Goal: Transaction & Acquisition: Book appointment/travel/reservation

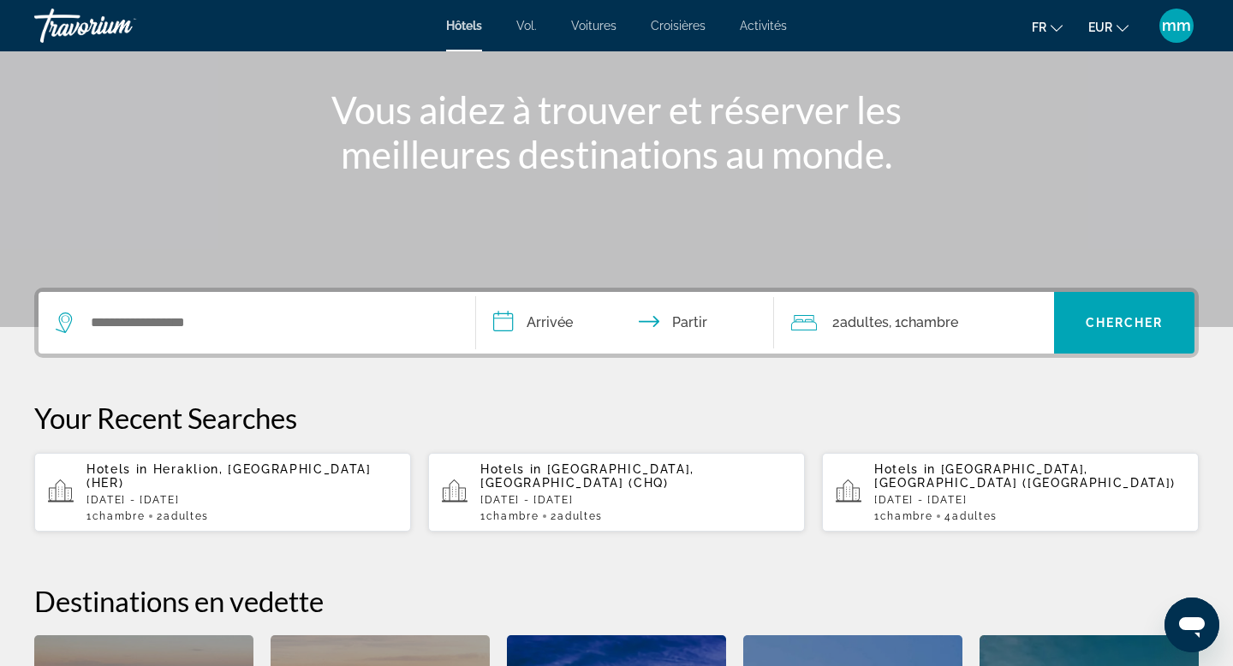
scroll to position [188, 0]
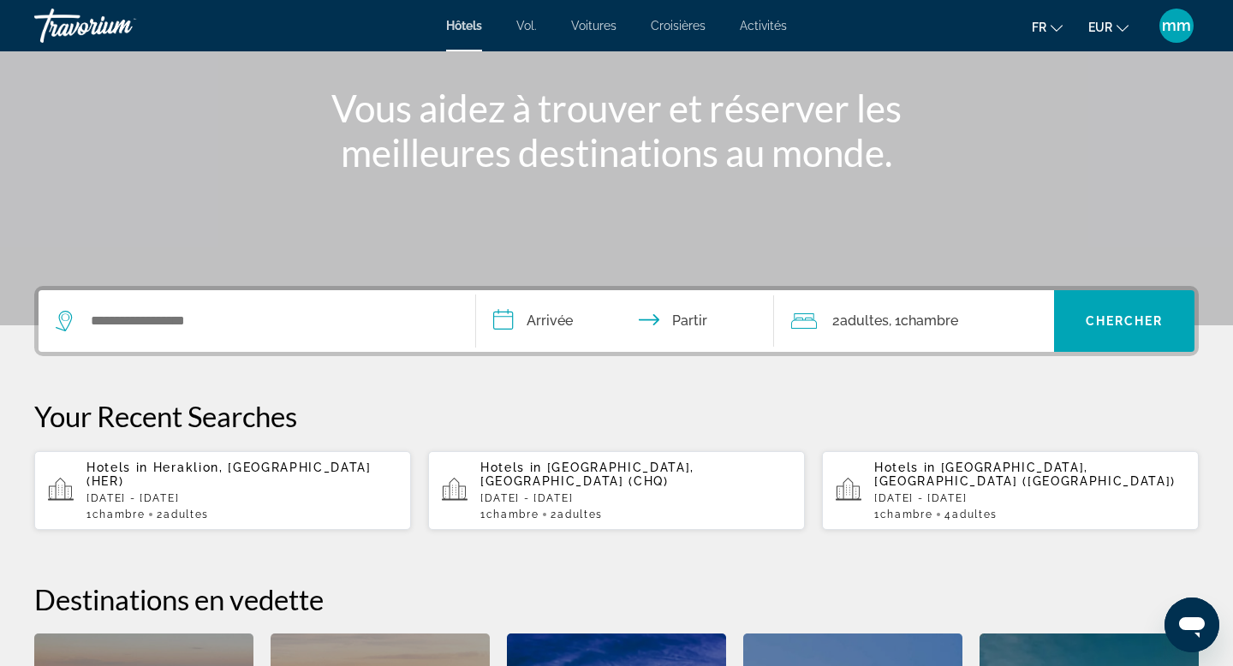
click at [163, 492] on div "Hotels in Heraklion, Greece (HER) Sun, 26 Oct - Mon, 27 Oct 1 Chambre pièces 2 …" at bounding box center [241, 491] width 311 height 60
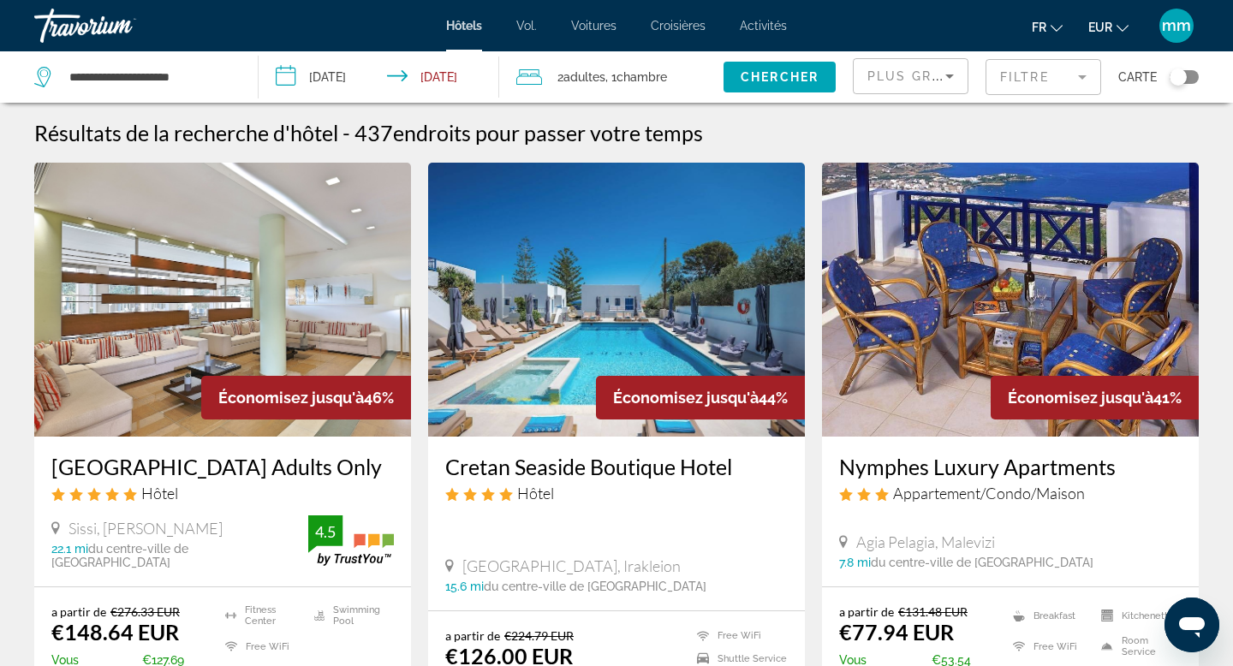
click at [926, 79] on span "Plus grandes économies" at bounding box center [969, 76] width 205 height 14
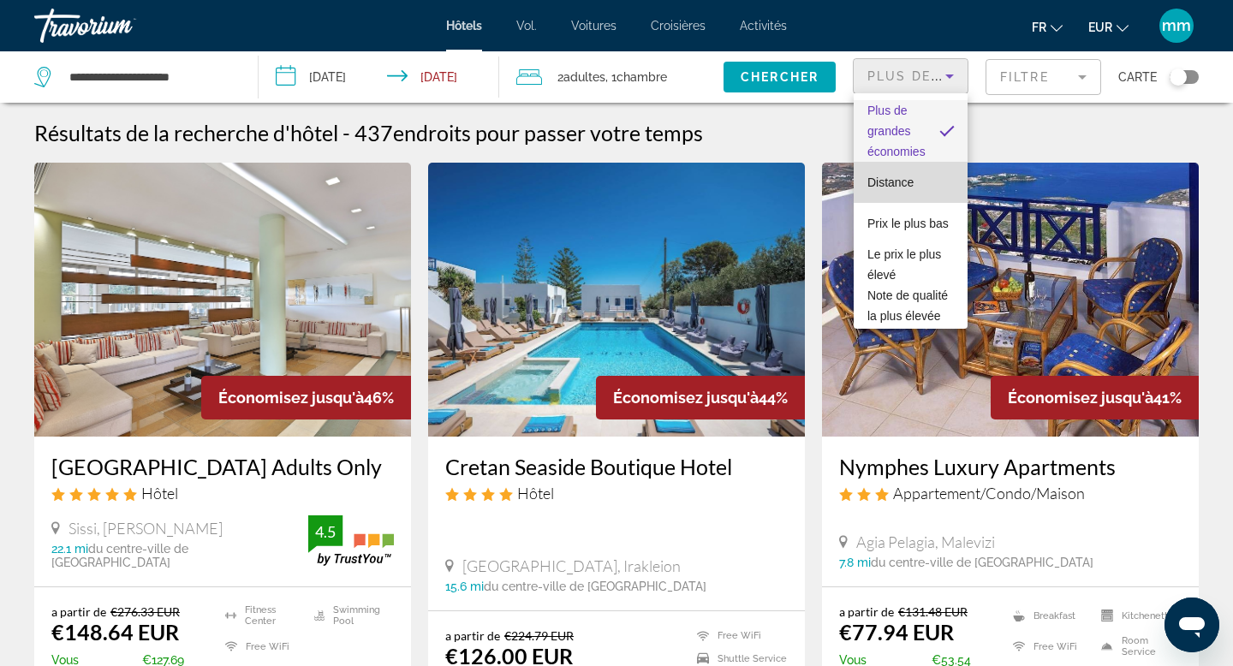
click at [891, 188] on font "Distance" at bounding box center [890, 183] width 46 height 14
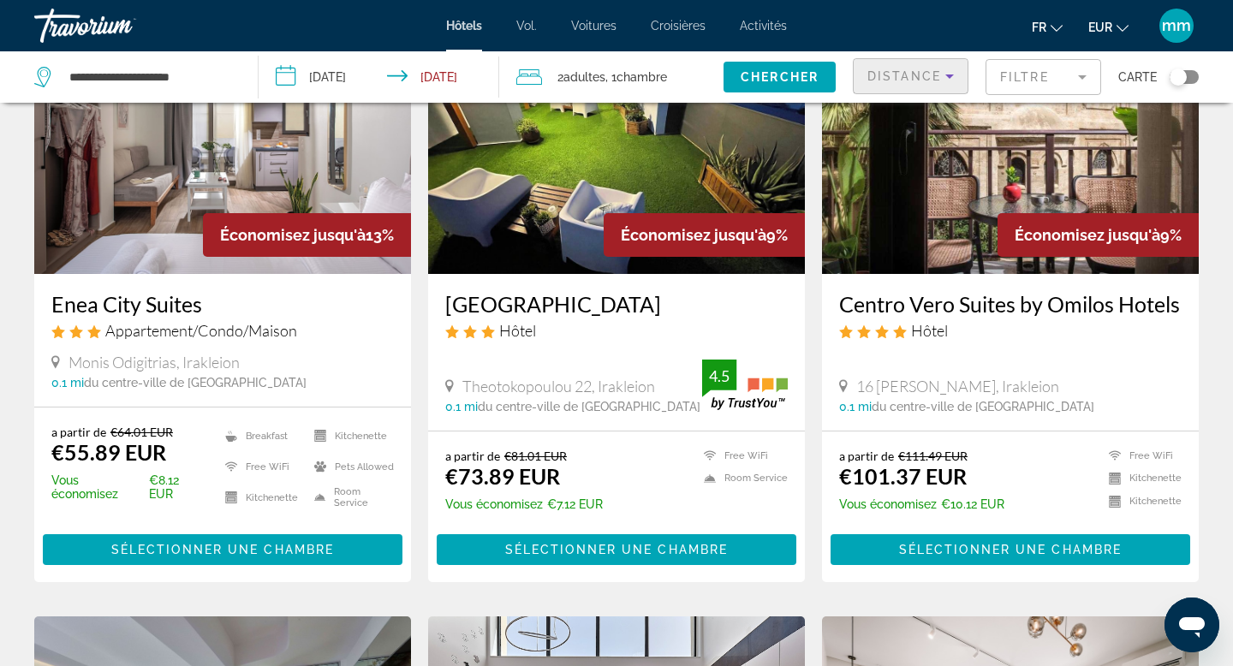
scroll to position [783, 0]
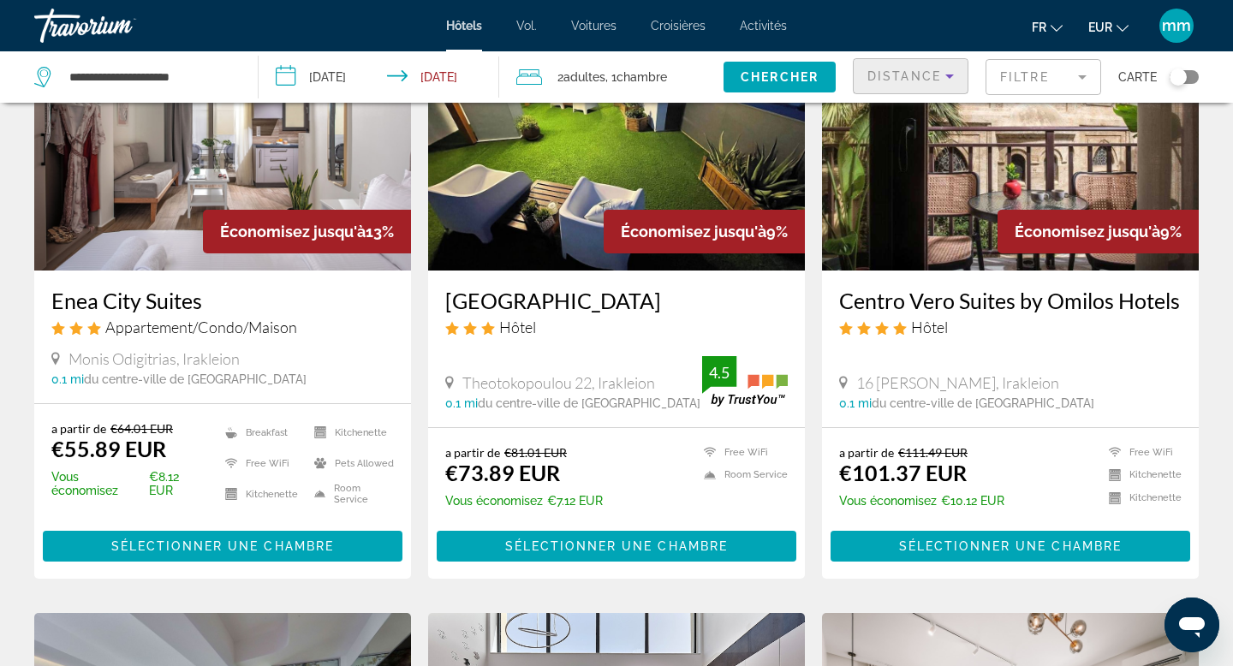
click at [189, 168] on img "Contenu principal" at bounding box center [222, 134] width 377 height 274
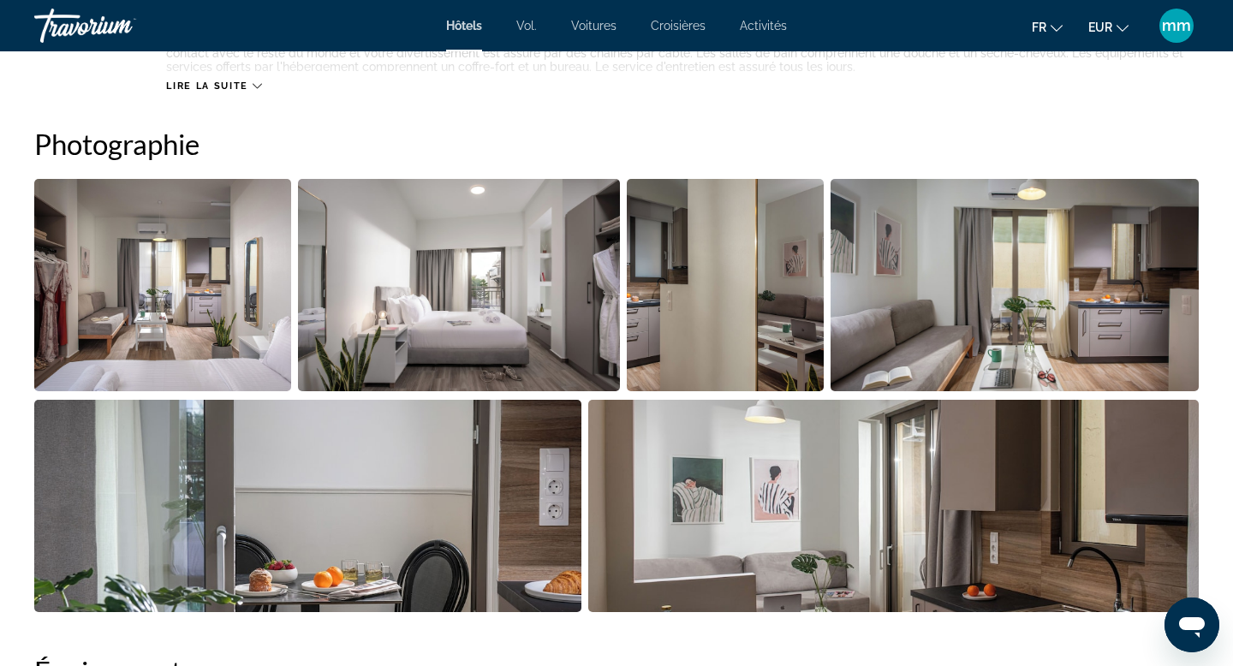
scroll to position [824, 0]
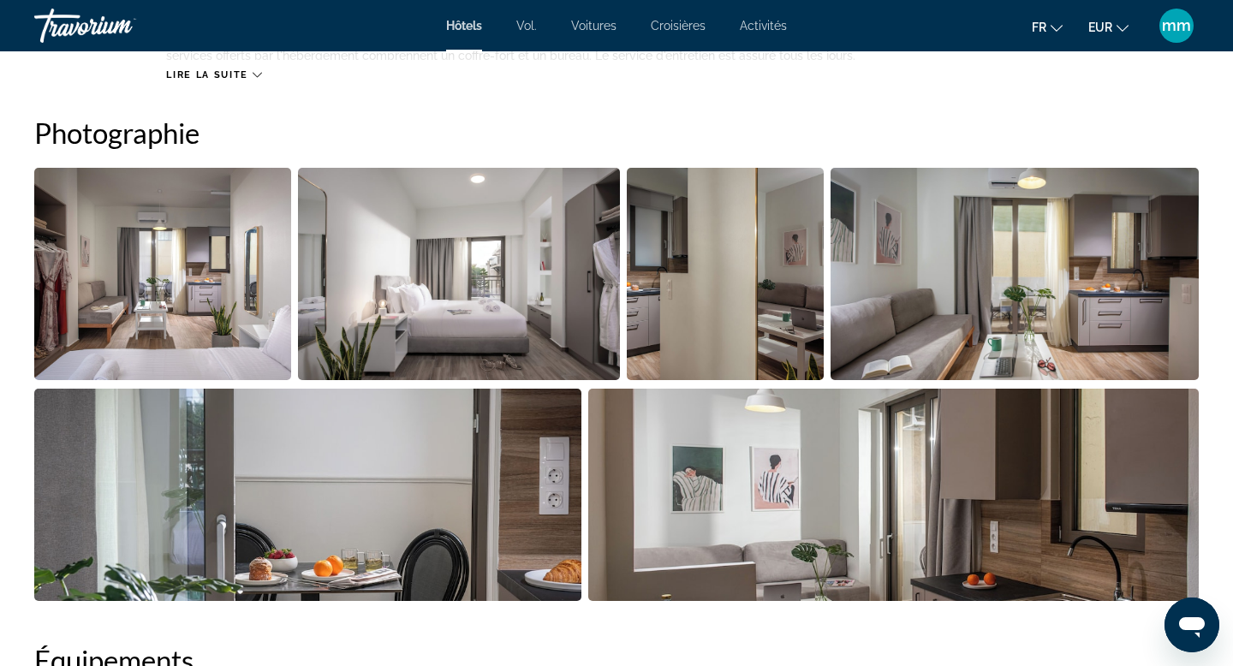
click at [146, 253] on img "Open full-screen image slider" at bounding box center [162, 274] width 257 height 212
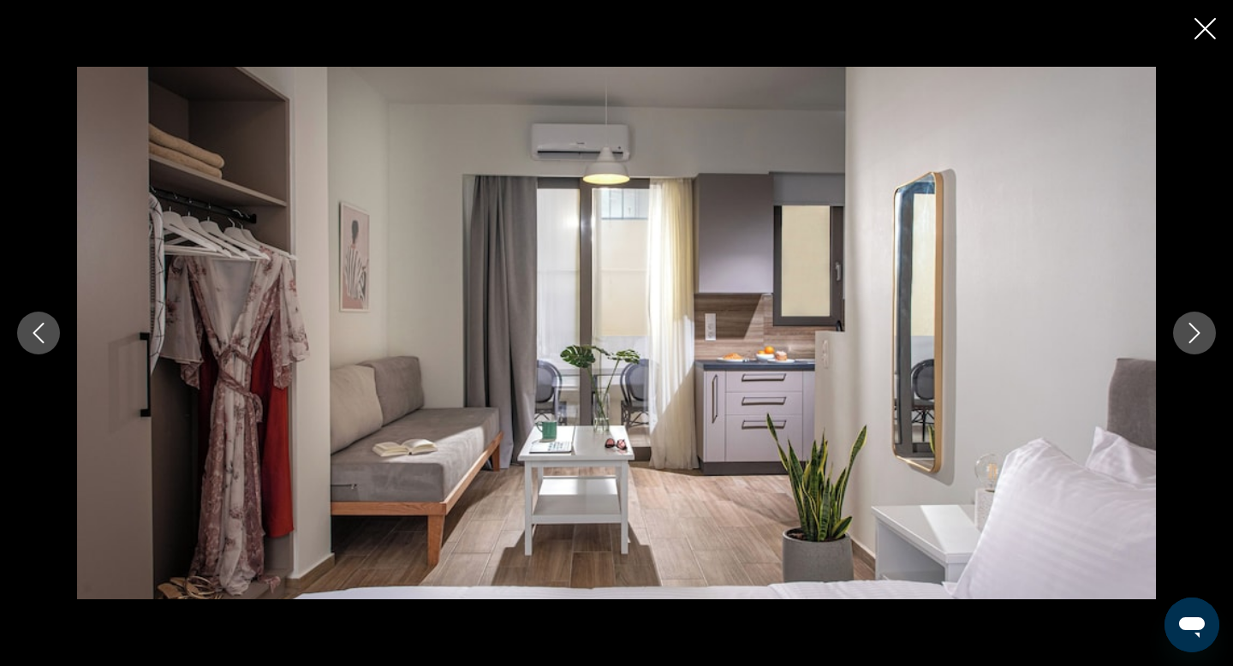
click at [1193, 336] on icon "Next image" at bounding box center [1194, 333] width 21 height 21
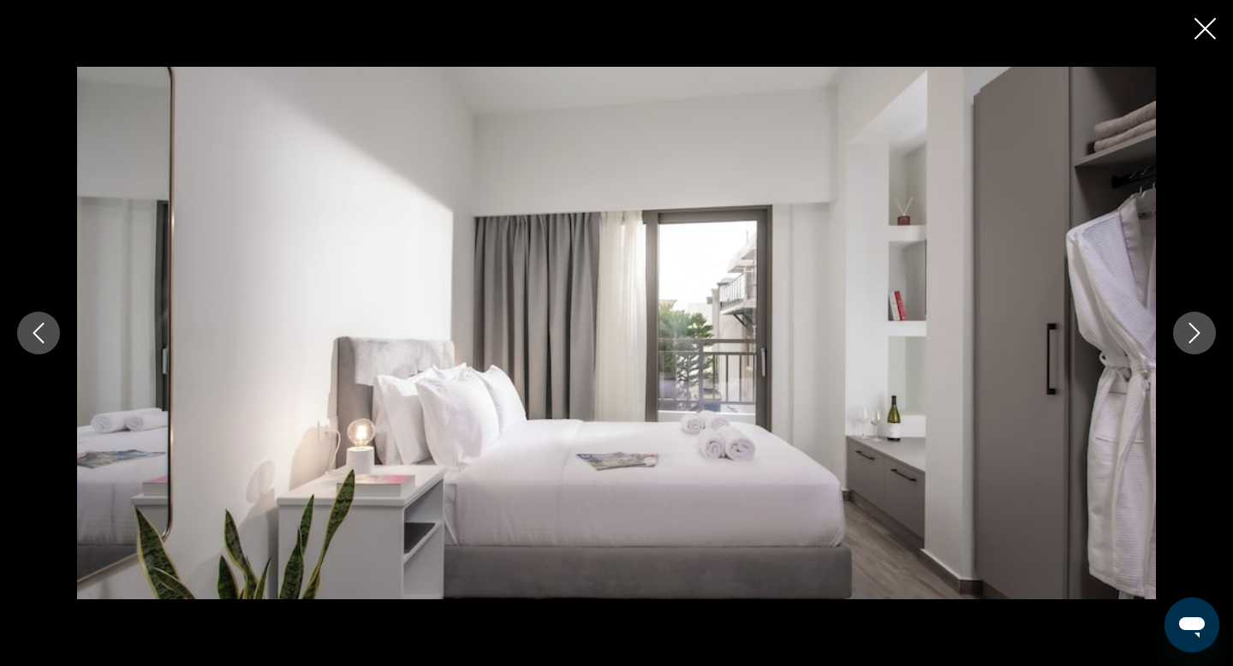
click at [1193, 336] on icon "Next image" at bounding box center [1194, 333] width 21 height 21
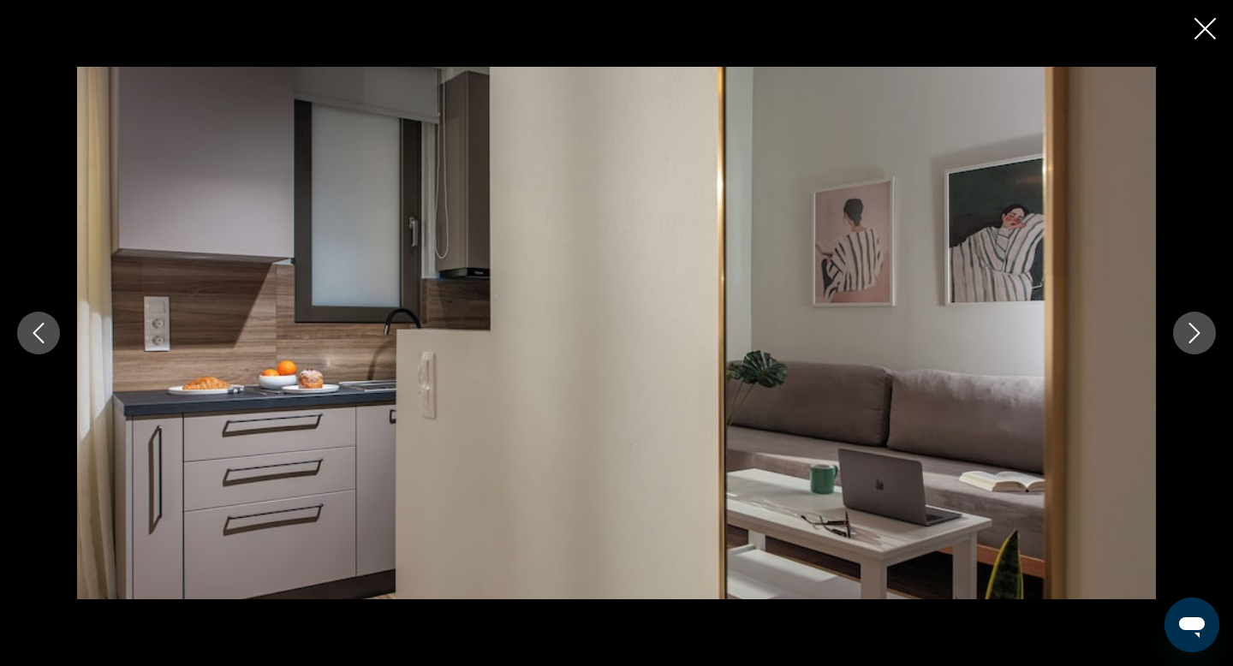
click at [1193, 336] on icon "Next image" at bounding box center [1194, 333] width 21 height 21
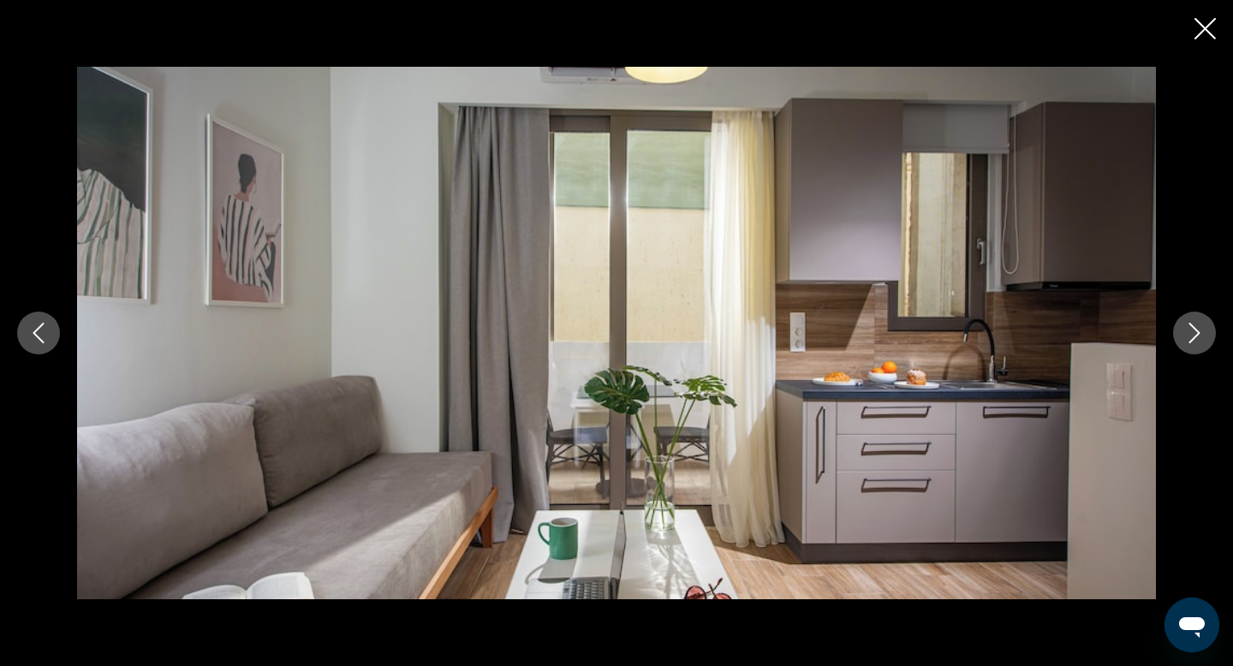
click at [1193, 336] on icon "Next image" at bounding box center [1194, 333] width 21 height 21
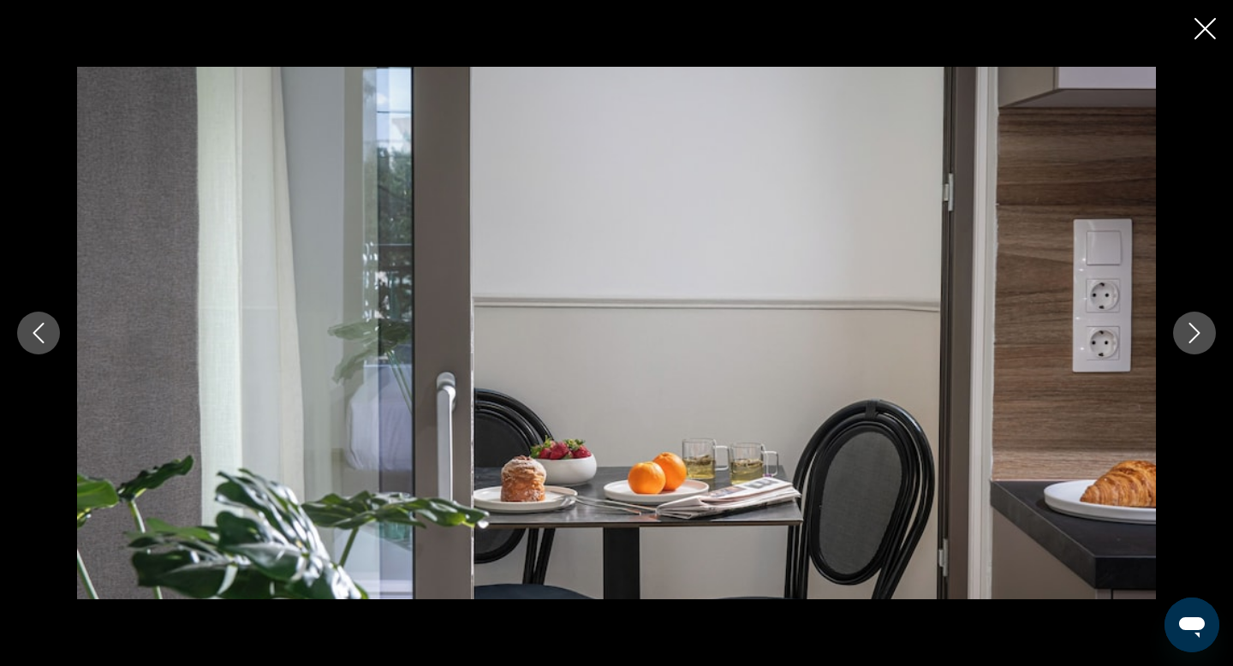
click at [1193, 336] on icon "Next image" at bounding box center [1194, 333] width 21 height 21
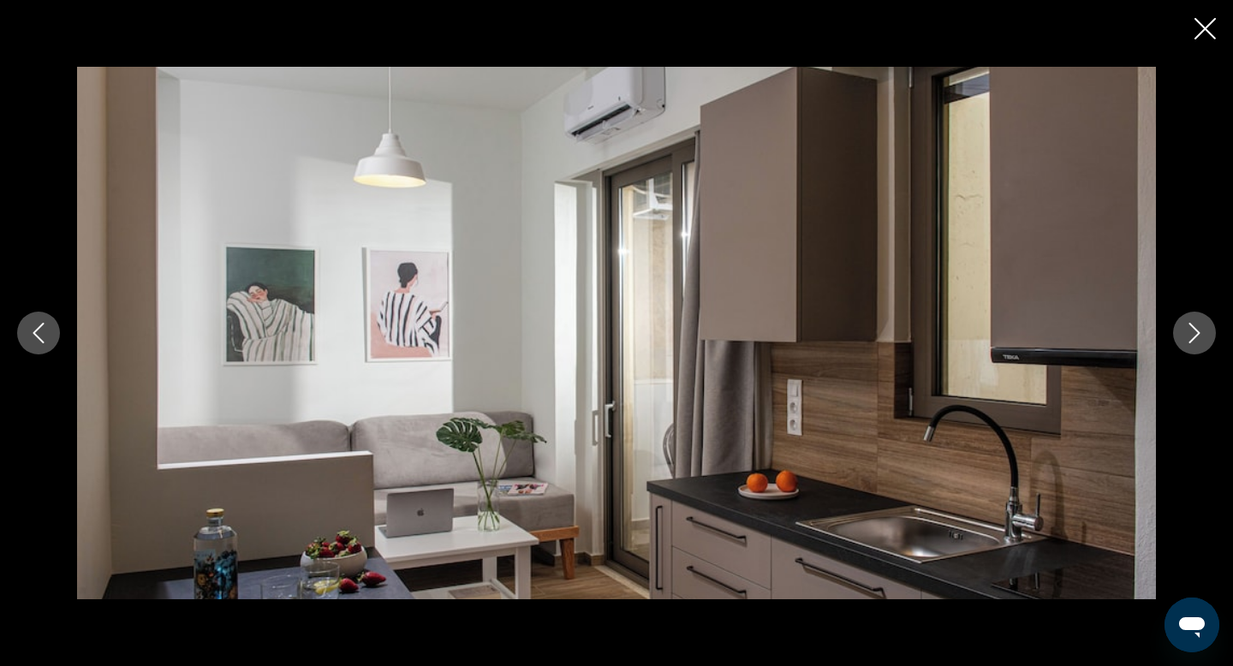
click at [1193, 336] on icon "Next image" at bounding box center [1194, 333] width 21 height 21
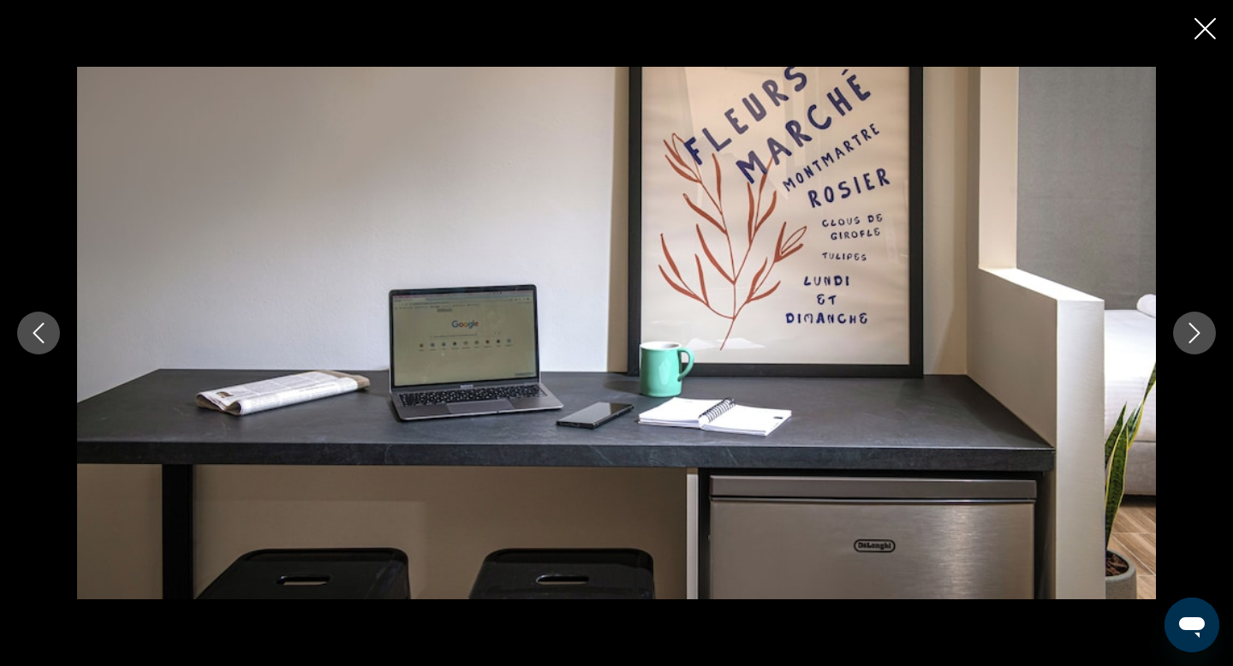
click at [1193, 336] on icon "Next image" at bounding box center [1194, 333] width 21 height 21
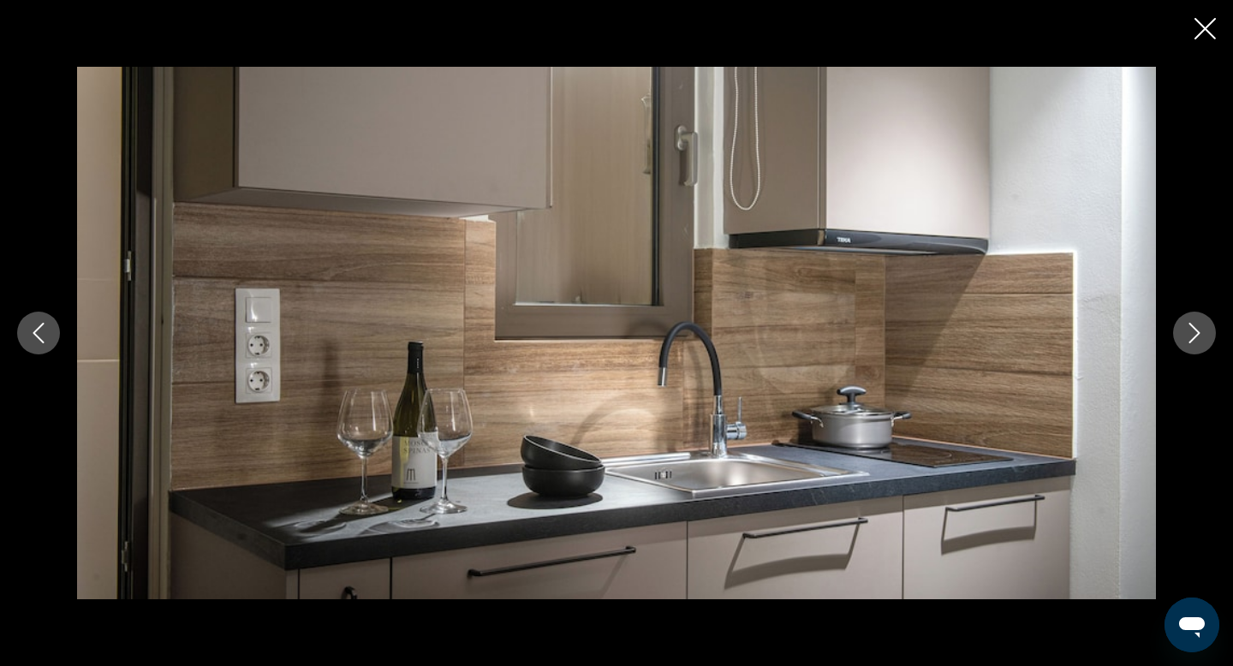
click at [1193, 336] on icon "Next image" at bounding box center [1194, 333] width 21 height 21
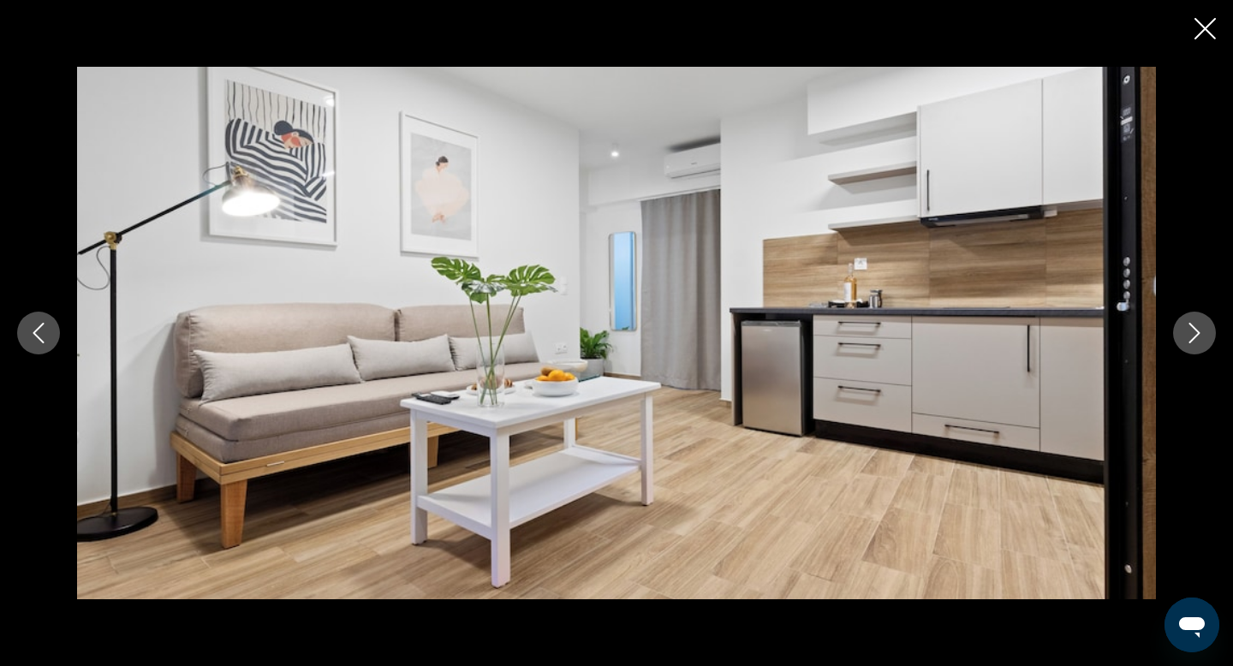
click at [1193, 336] on icon "Next image" at bounding box center [1194, 333] width 21 height 21
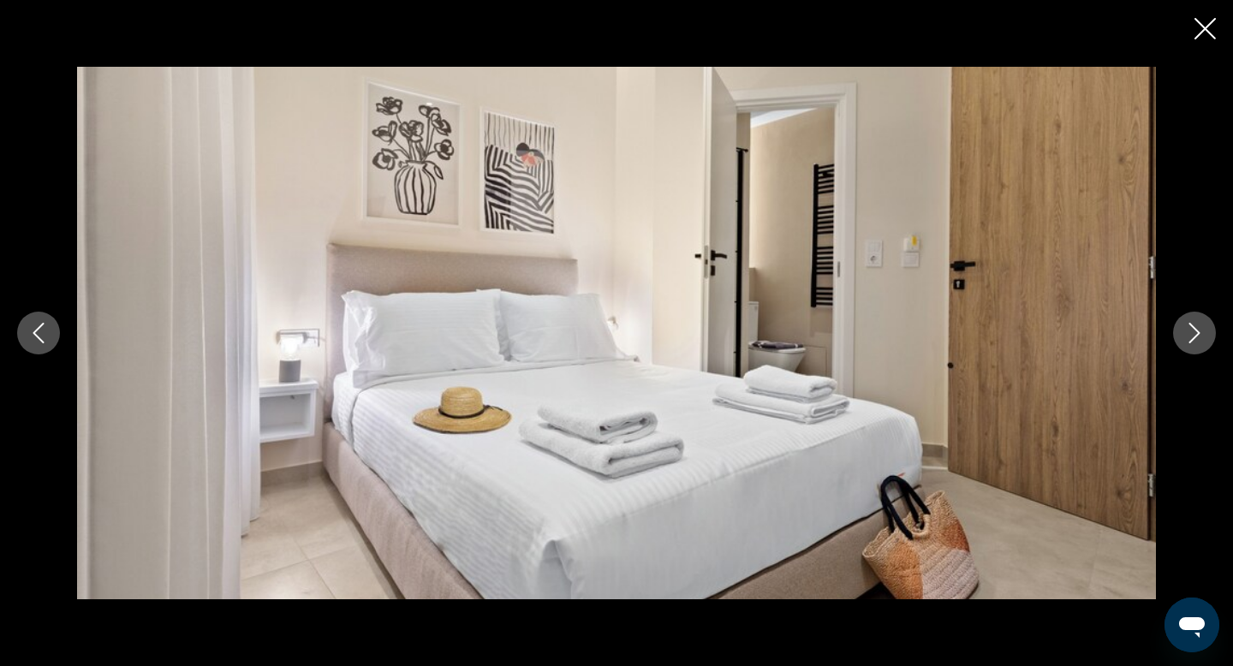
click at [1193, 336] on icon "Next image" at bounding box center [1194, 333] width 21 height 21
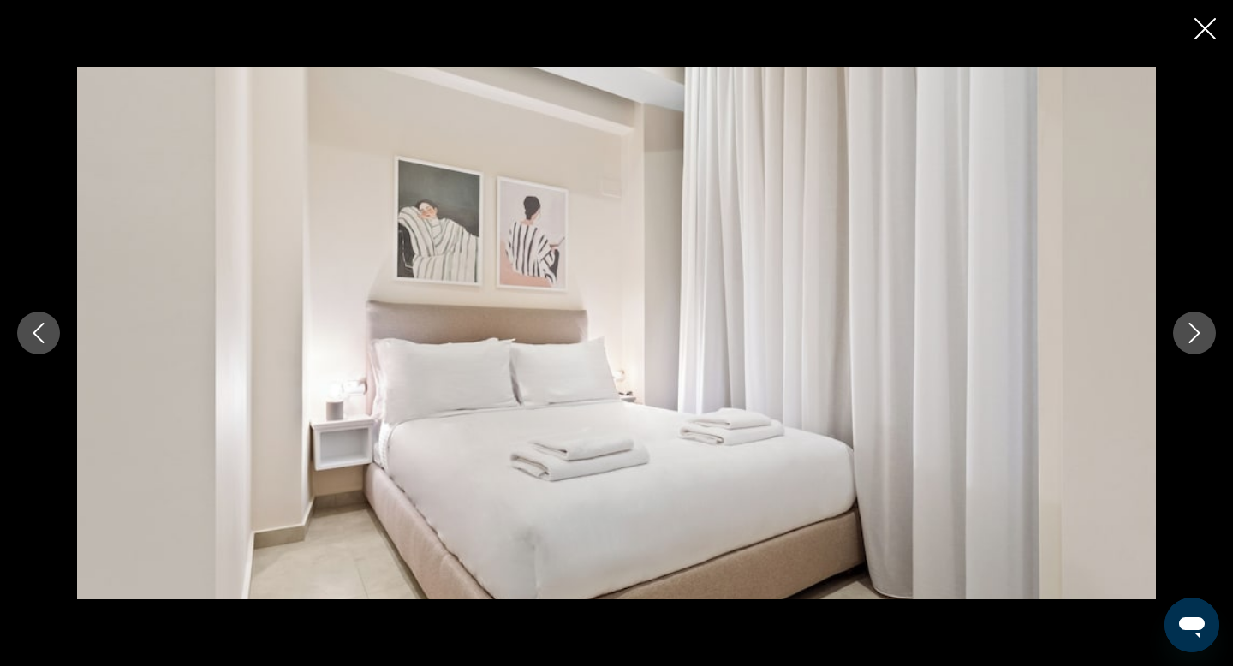
click at [1193, 336] on icon "Next image" at bounding box center [1194, 333] width 21 height 21
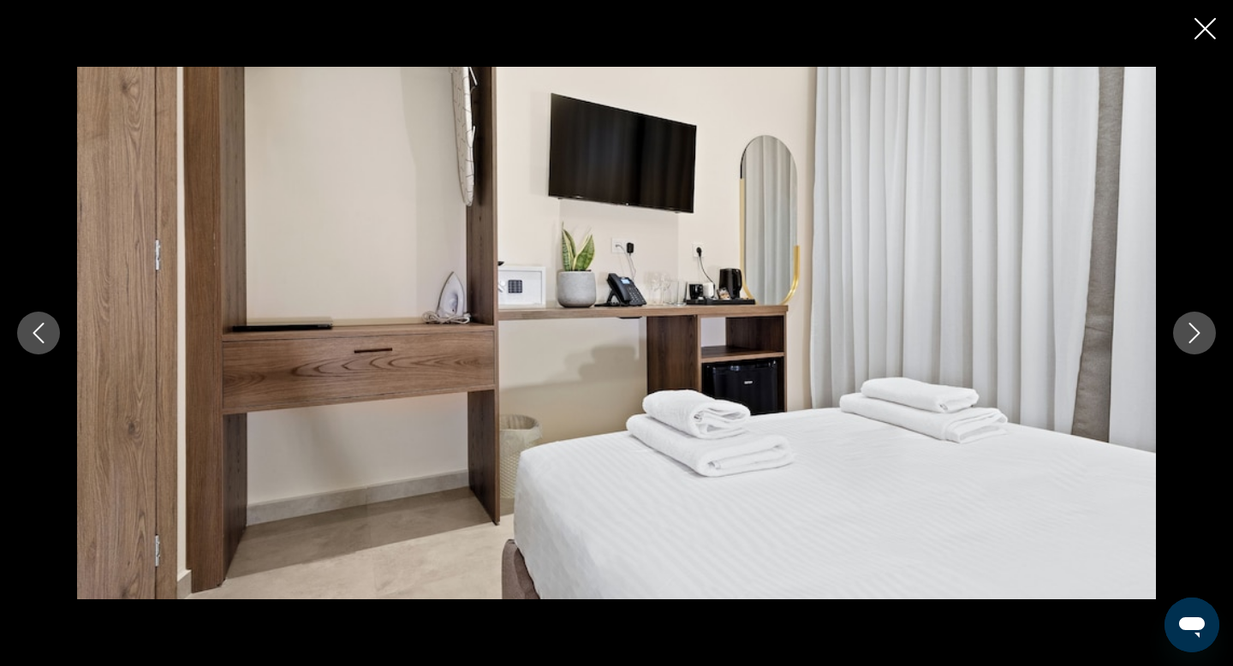
click at [1193, 336] on icon "Next image" at bounding box center [1194, 333] width 21 height 21
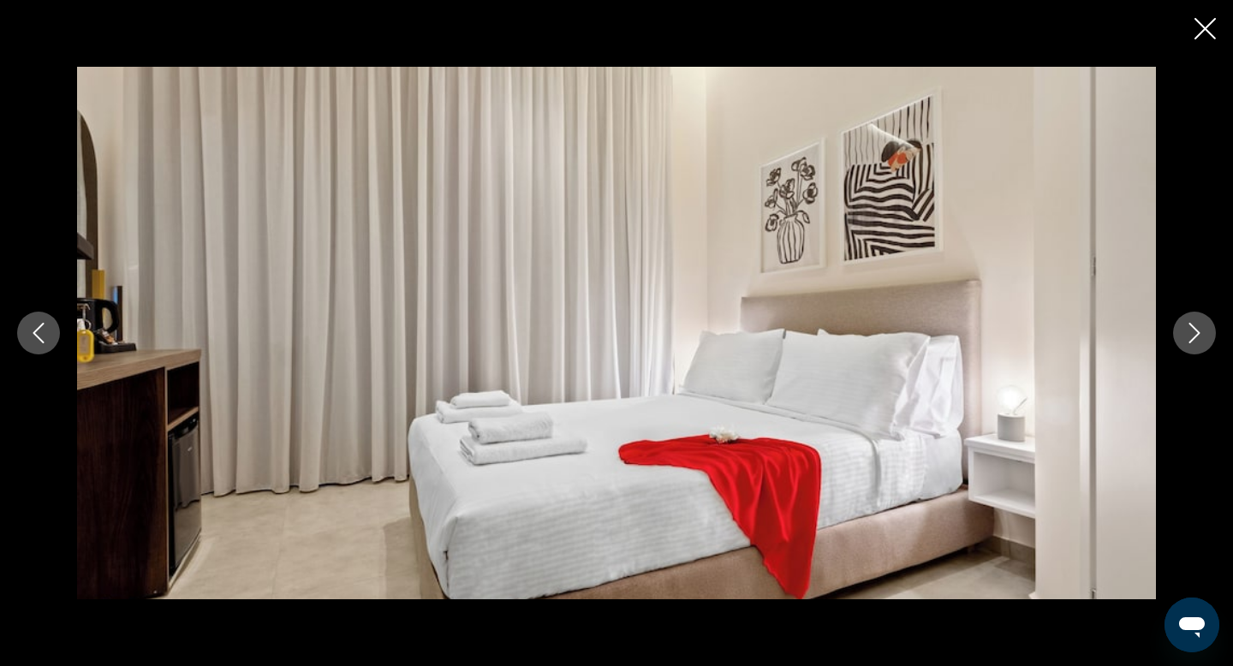
click at [1193, 336] on icon "Next image" at bounding box center [1194, 333] width 21 height 21
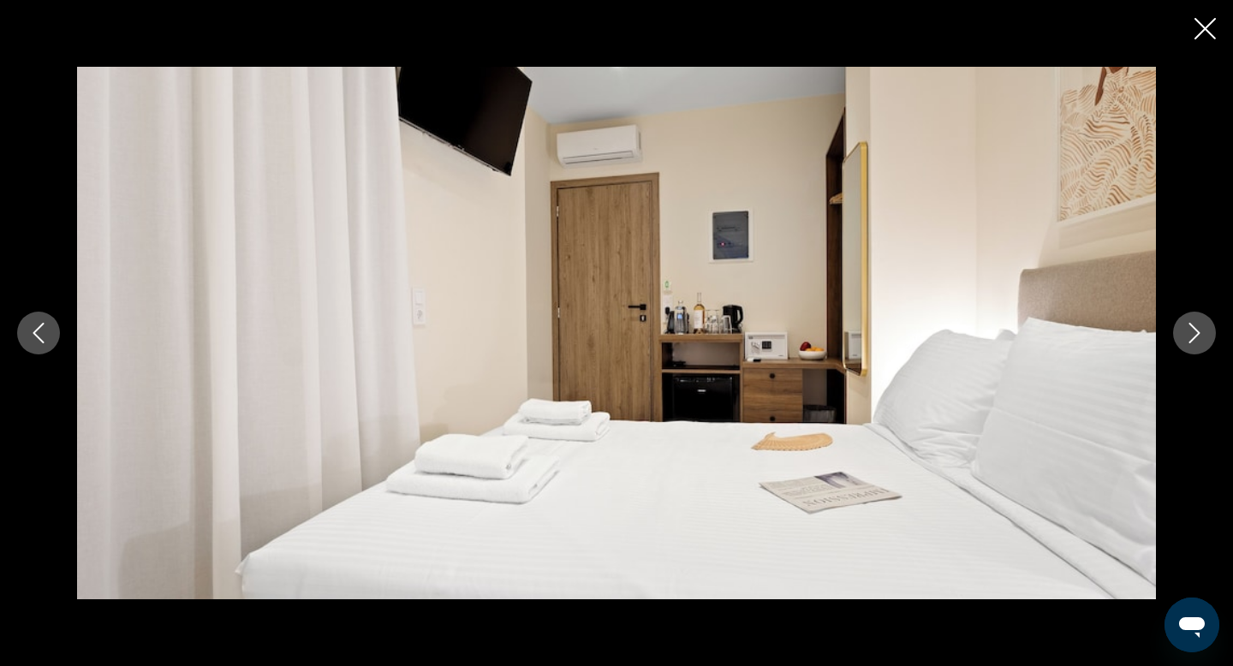
click at [1193, 336] on icon "Next image" at bounding box center [1194, 333] width 21 height 21
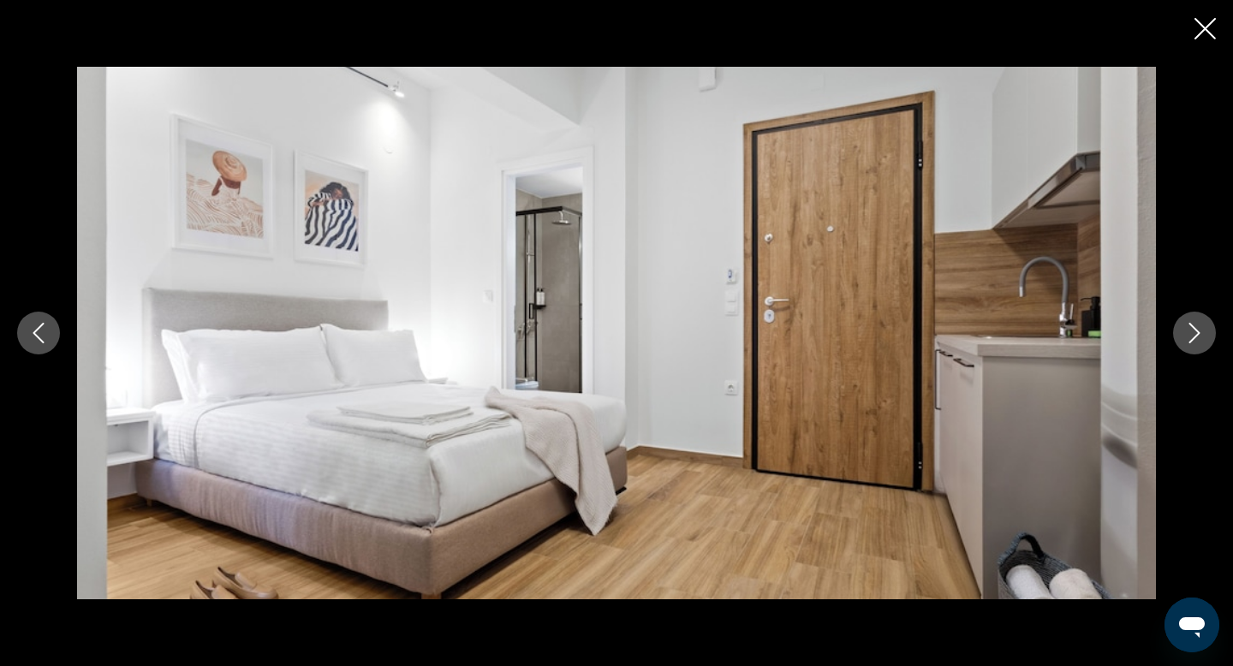
click at [1193, 336] on icon "Next image" at bounding box center [1194, 333] width 21 height 21
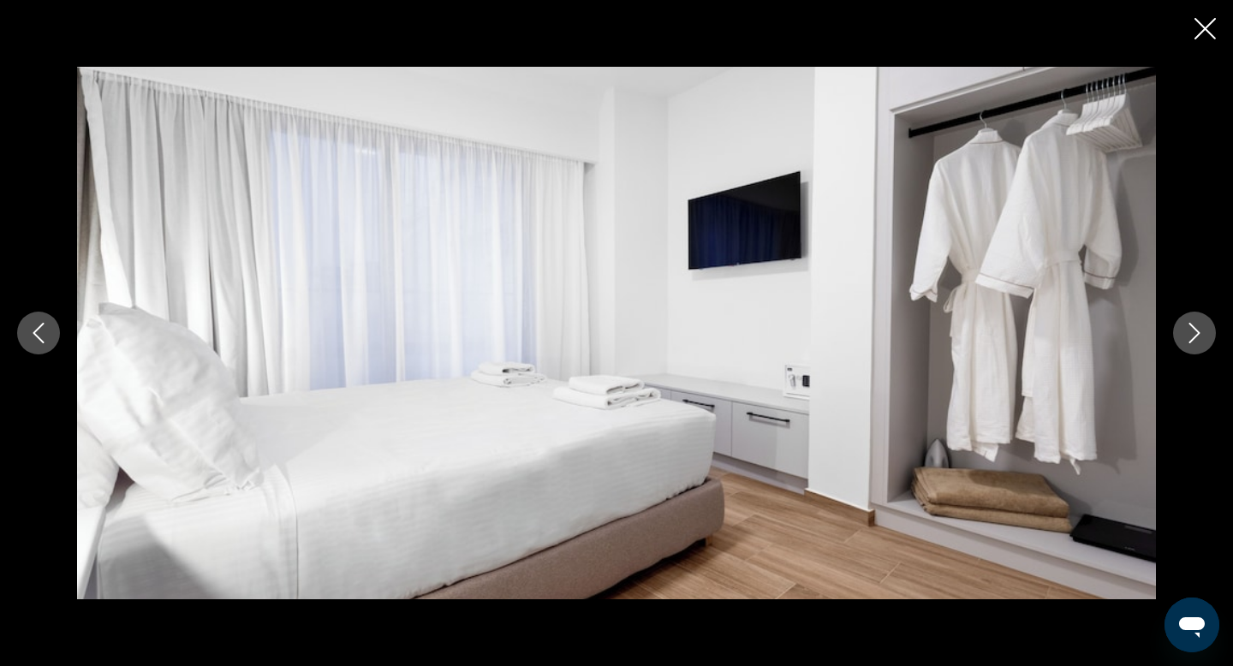
click at [1193, 336] on icon "Next image" at bounding box center [1194, 333] width 21 height 21
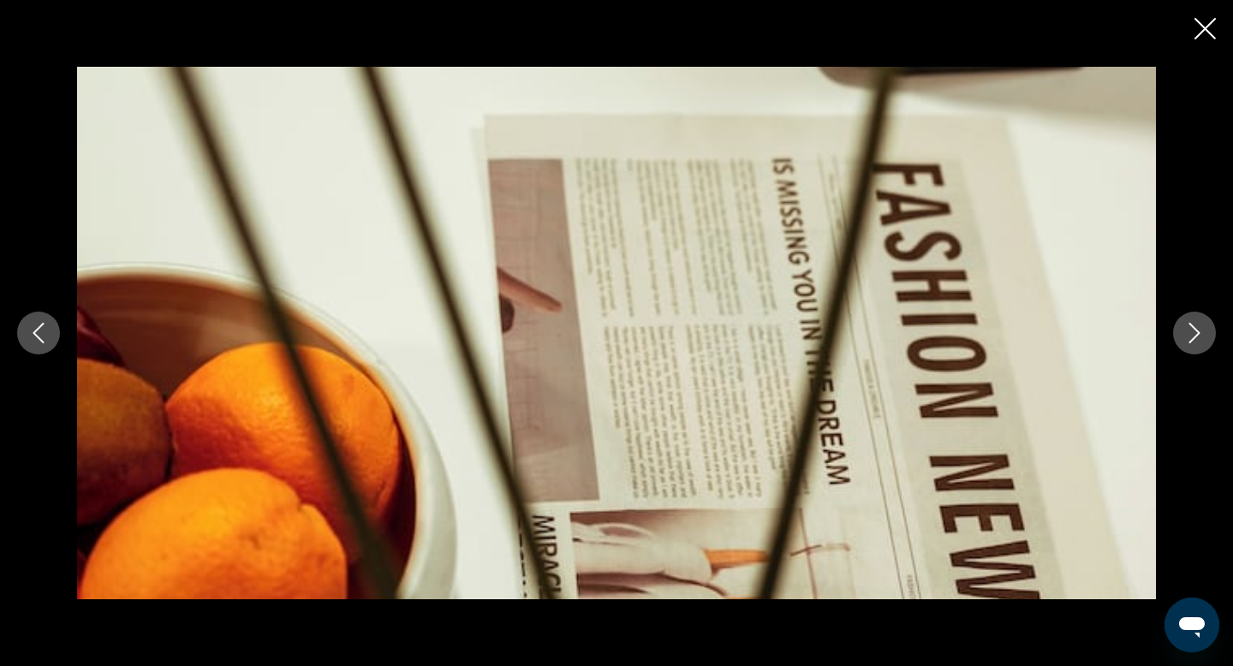
click at [1193, 336] on icon "Next image" at bounding box center [1194, 333] width 21 height 21
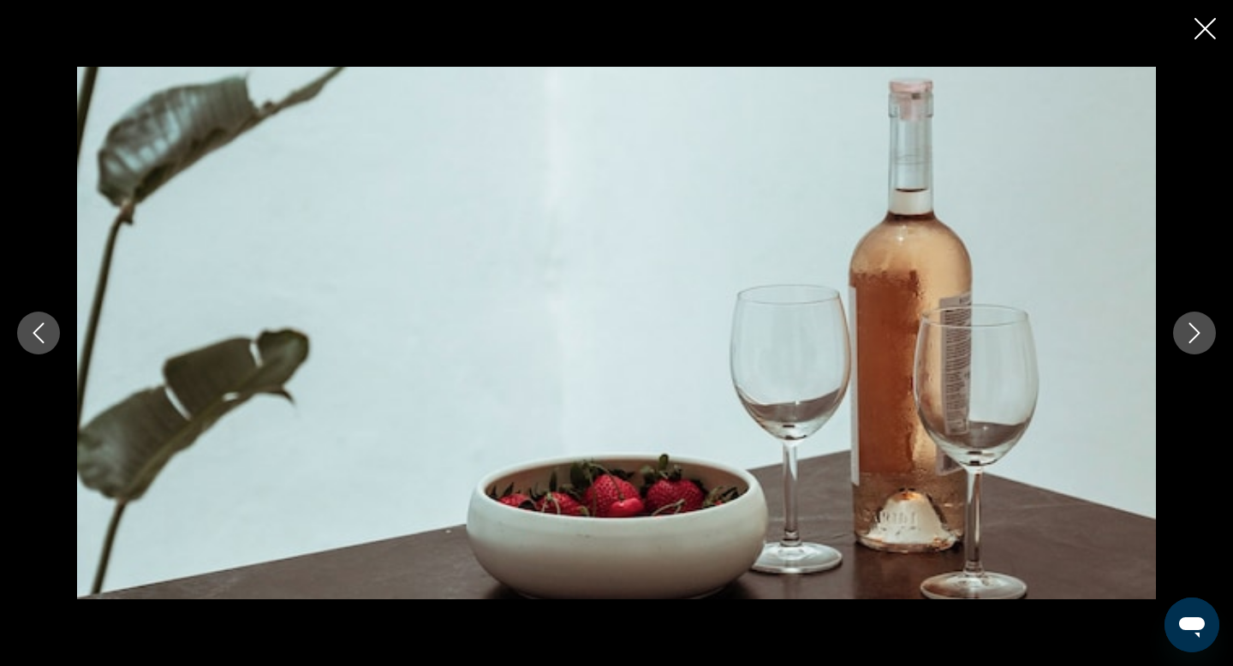
click at [1193, 336] on icon "Next image" at bounding box center [1194, 333] width 21 height 21
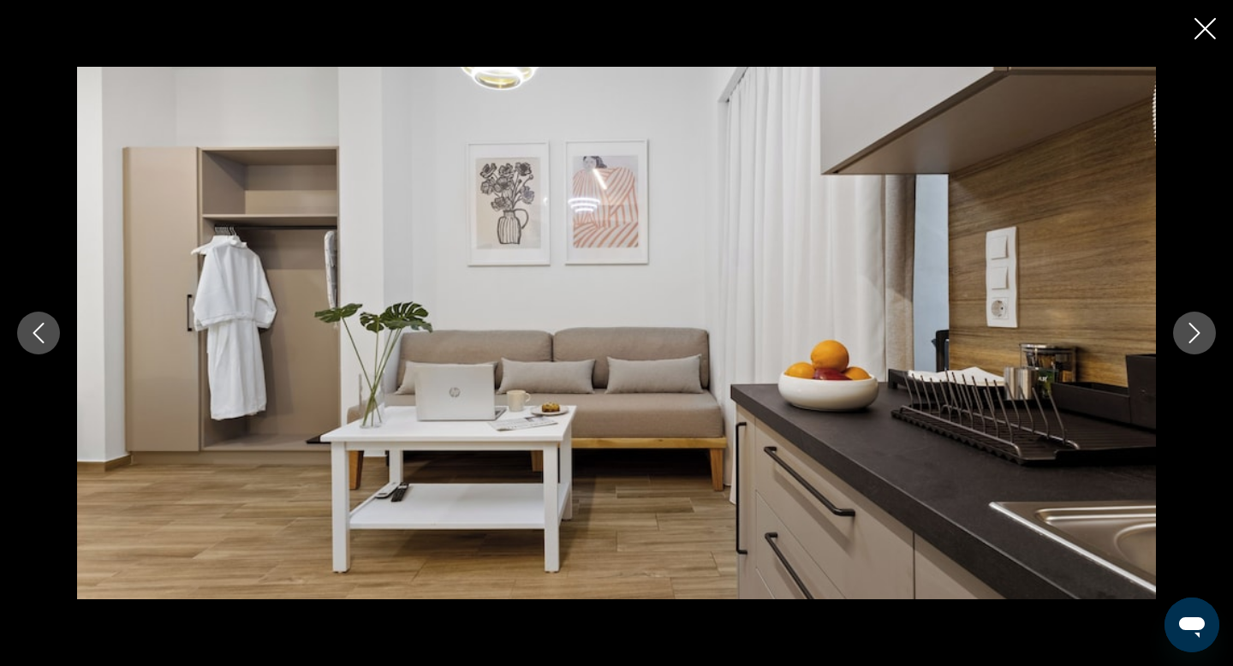
click at [1193, 336] on icon "Next image" at bounding box center [1194, 333] width 21 height 21
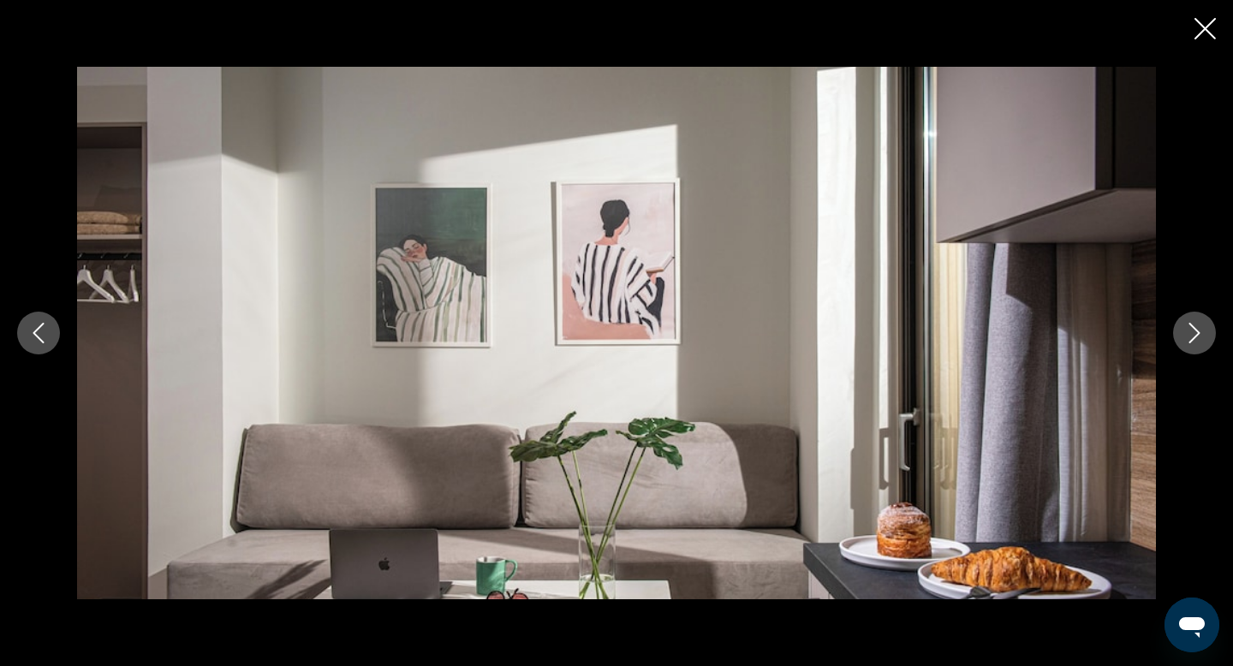
click at [1193, 336] on icon "Next image" at bounding box center [1194, 333] width 21 height 21
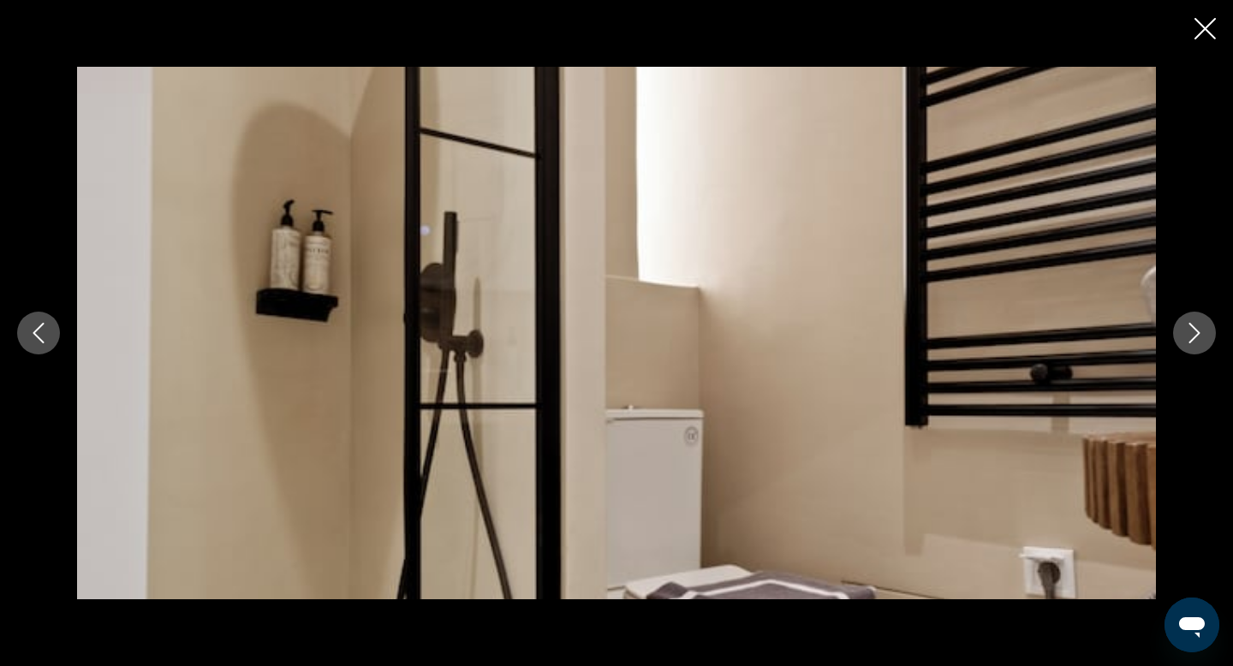
click at [1193, 336] on icon "Next image" at bounding box center [1194, 333] width 21 height 21
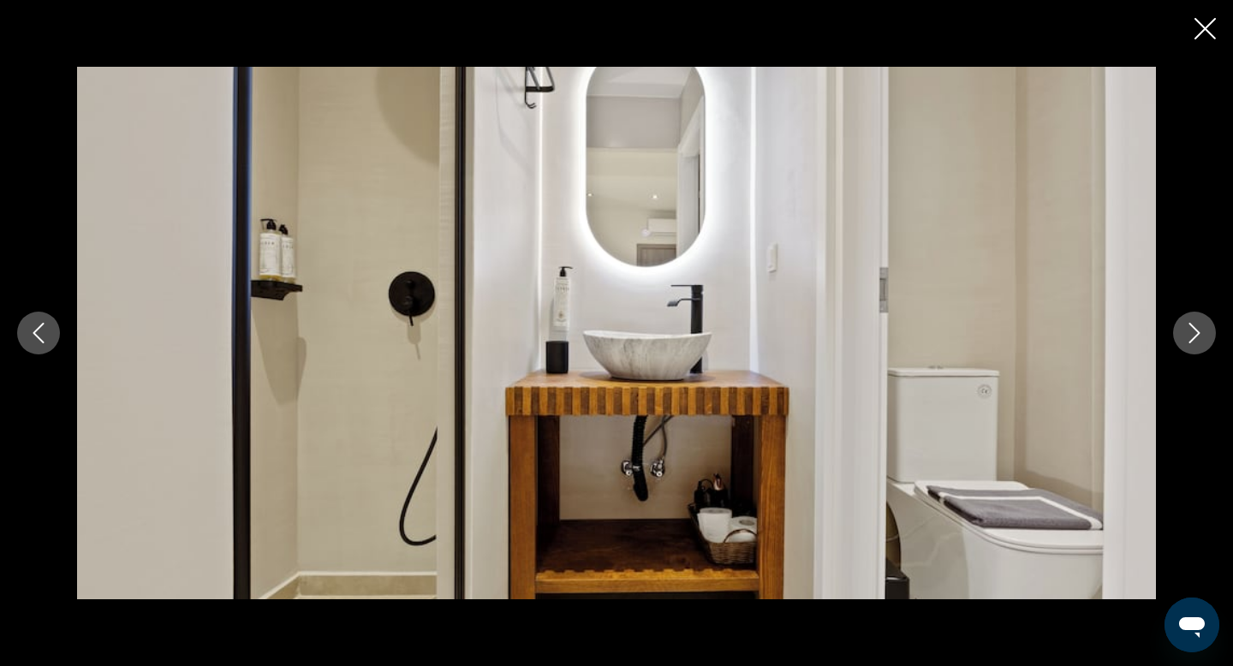
click at [1193, 336] on icon "Next image" at bounding box center [1194, 333] width 21 height 21
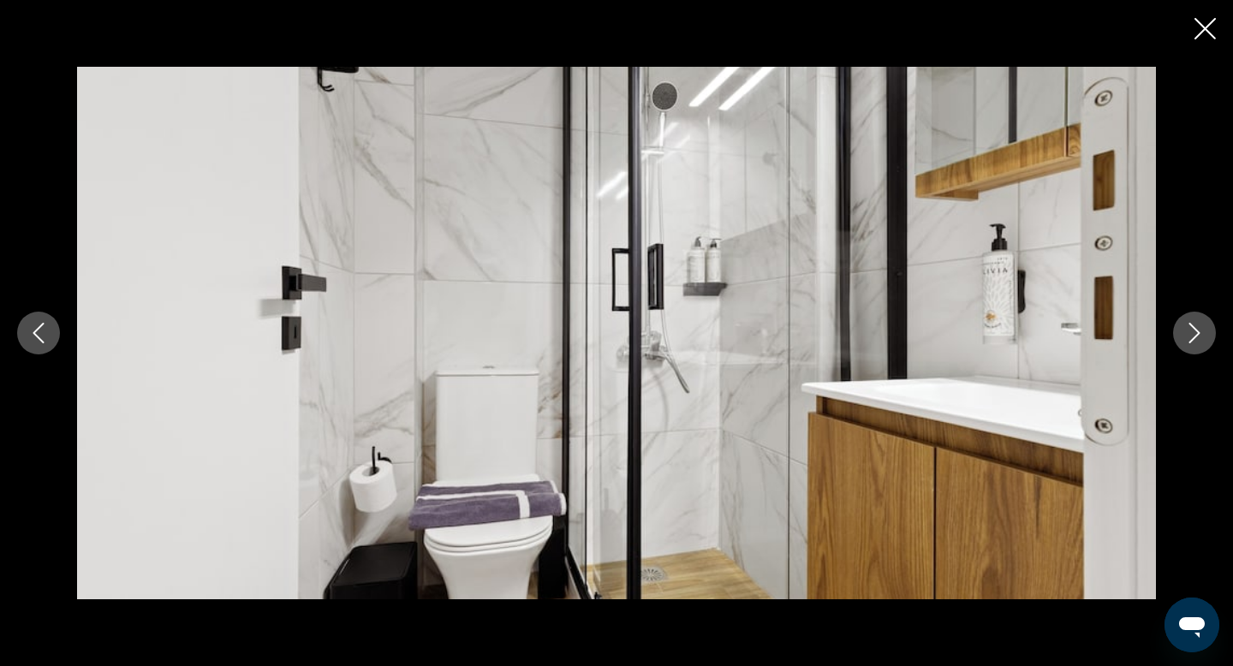
click at [1193, 336] on icon "Next image" at bounding box center [1194, 333] width 21 height 21
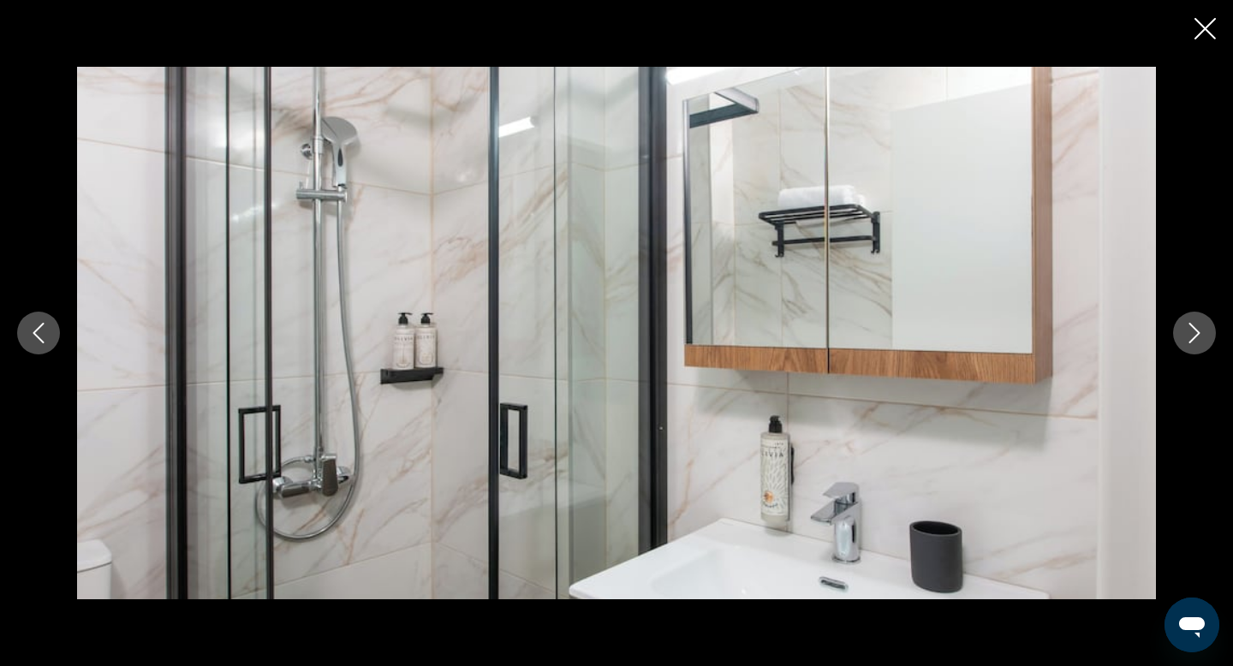
click at [1193, 336] on icon "Next image" at bounding box center [1194, 333] width 21 height 21
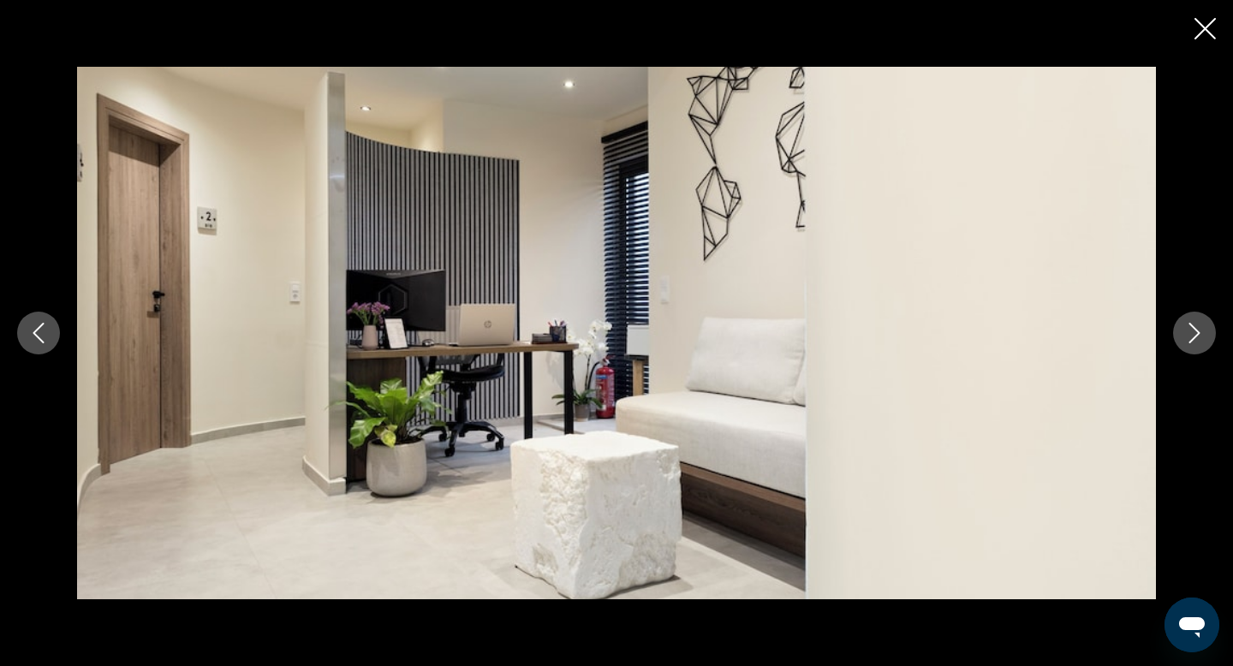
click at [1193, 336] on icon "Next image" at bounding box center [1194, 333] width 21 height 21
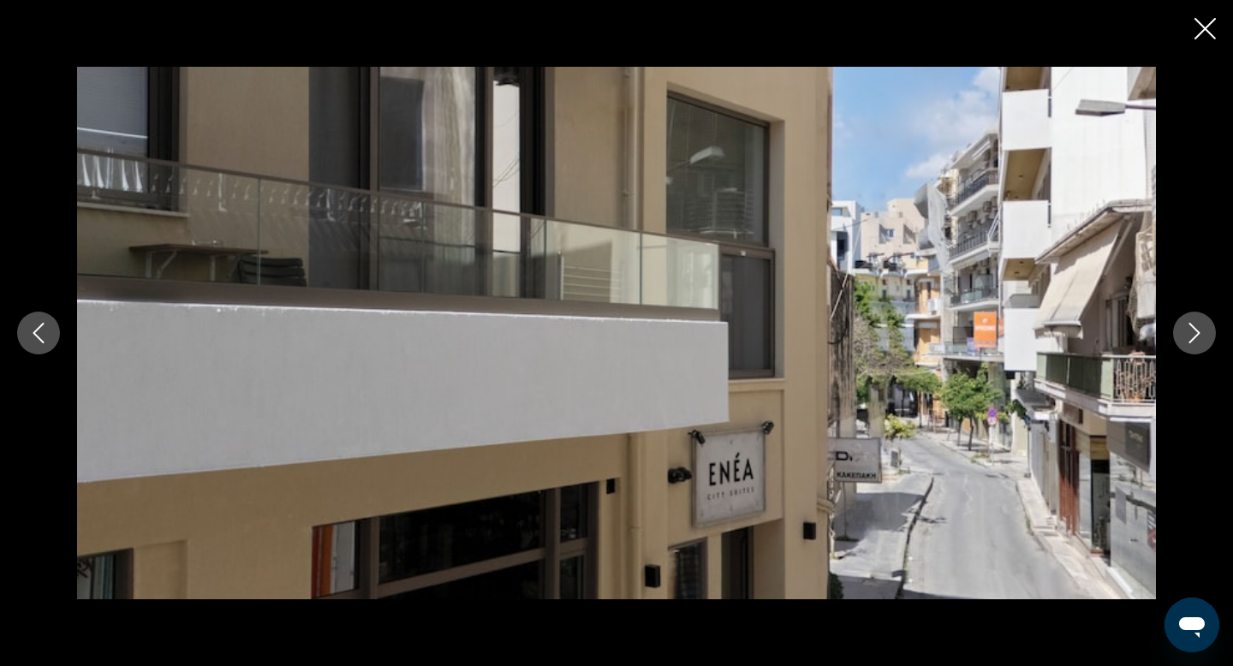
click at [1193, 336] on icon "Next image" at bounding box center [1194, 333] width 21 height 21
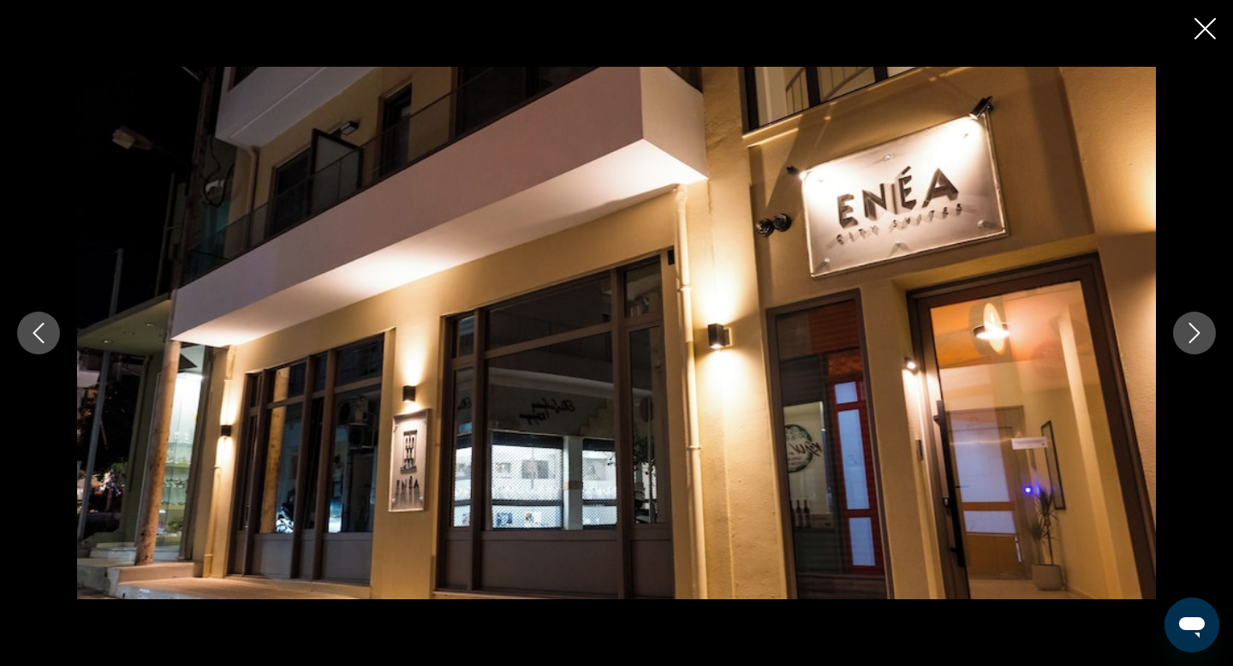
click at [45, 335] on icon "Previous image" at bounding box center [38, 333] width 21 height 21
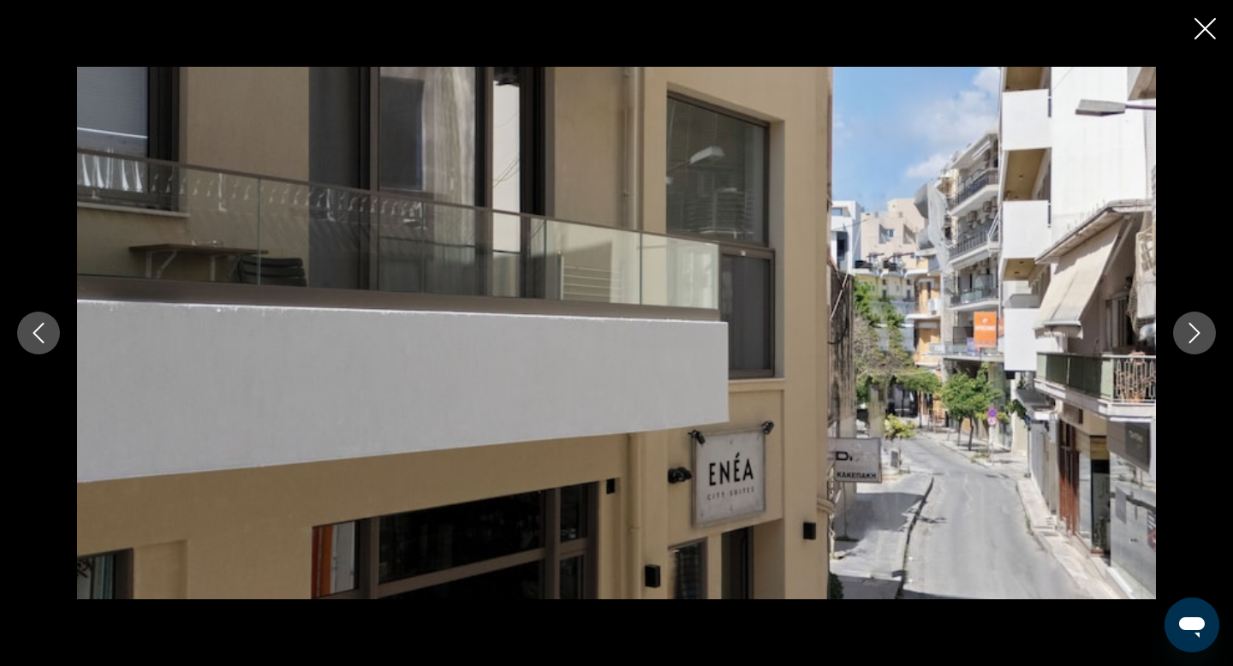
click at [1197, 334] on icon "Next image" at bounding box center [1194, 333] width 11 height 21
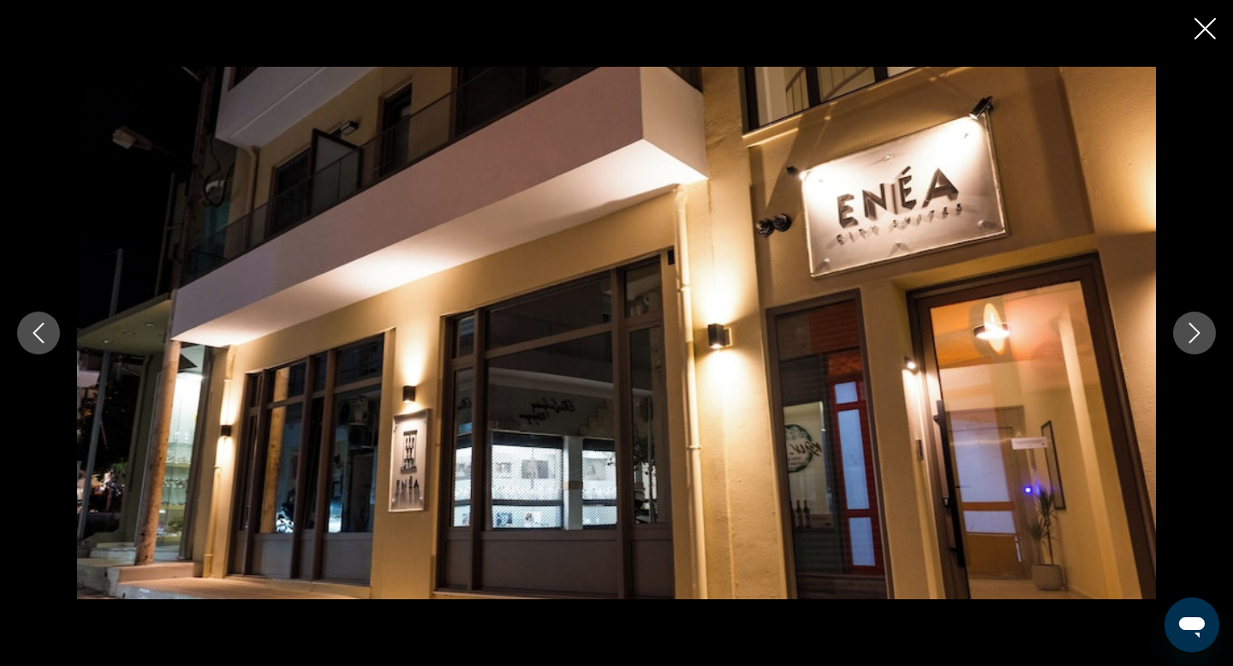
click at [1197, 334] on icon "Next image" at bounding box center [1194, 333] width 11 height 21
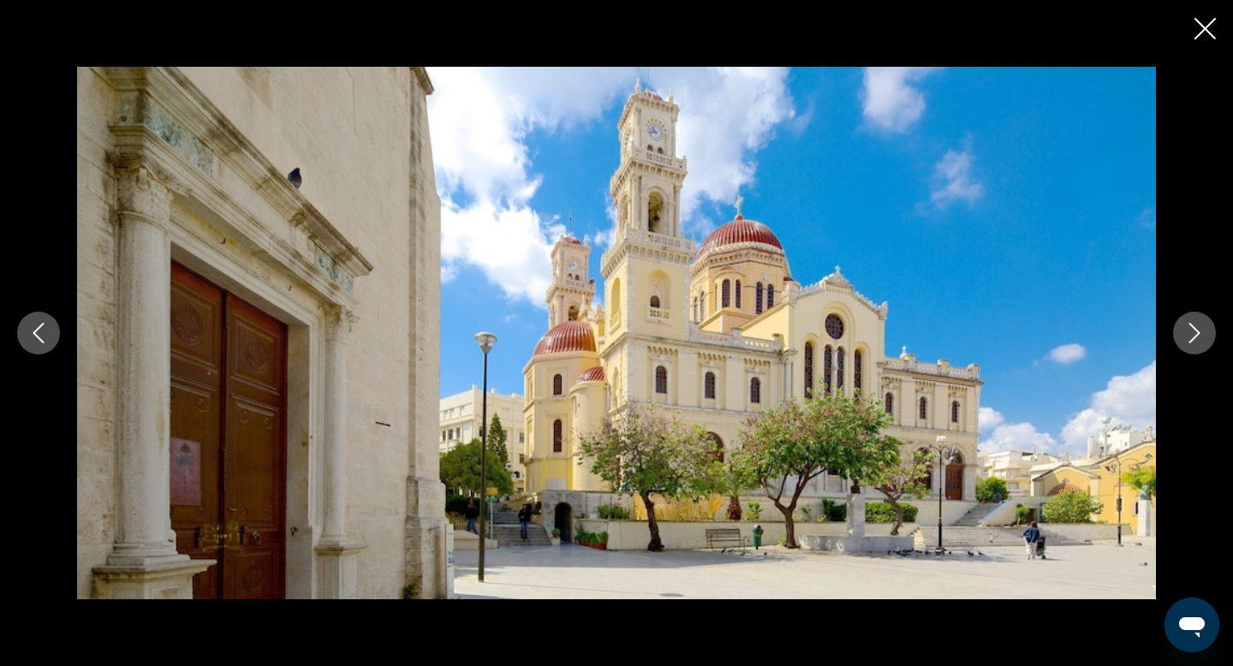
click at [1197, 334] on icon "Next image" at bounding box center [1194, 333] width 11 height 21
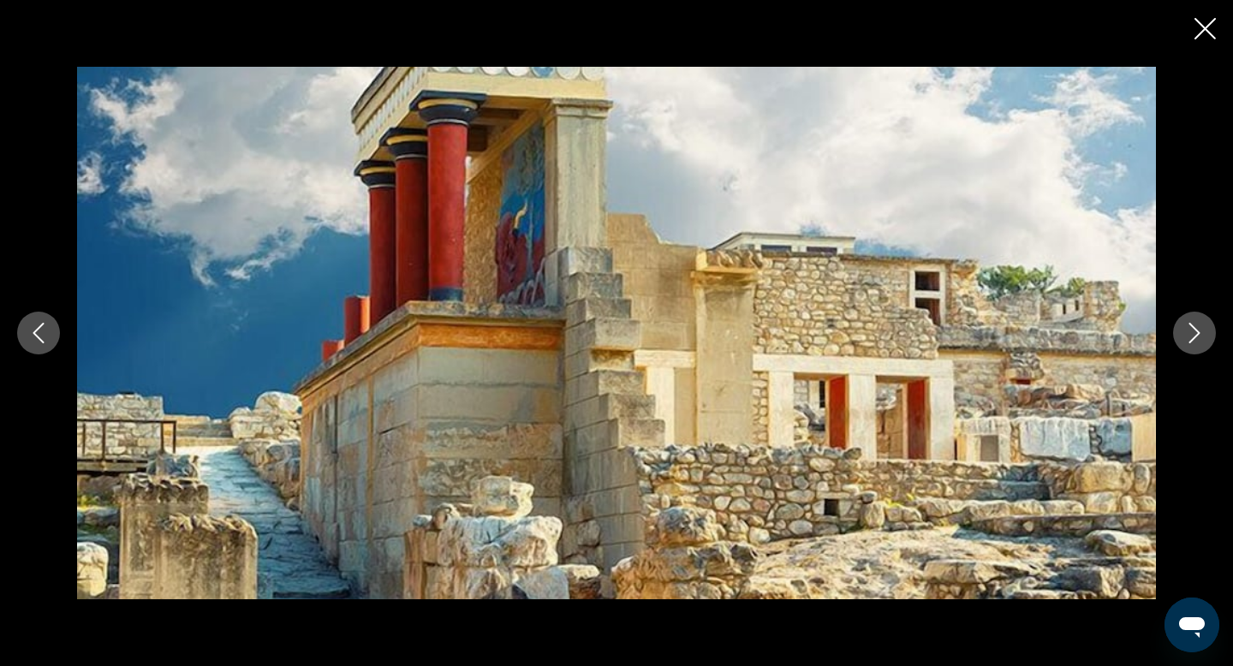
click at [1197, 334] on icon "Next image" at bounding box center [1194, 333] width 11 height 21
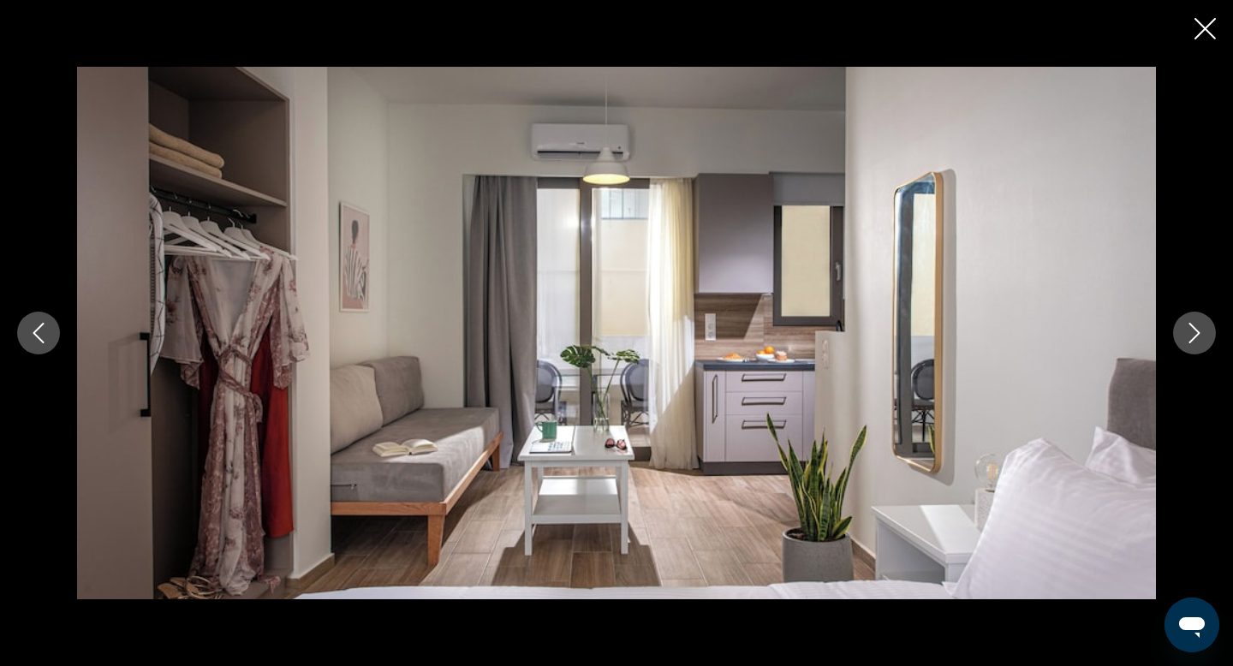
click at [1197, 334] on icon "Next image" at bounding box center [1194, 333] width 11 height 21
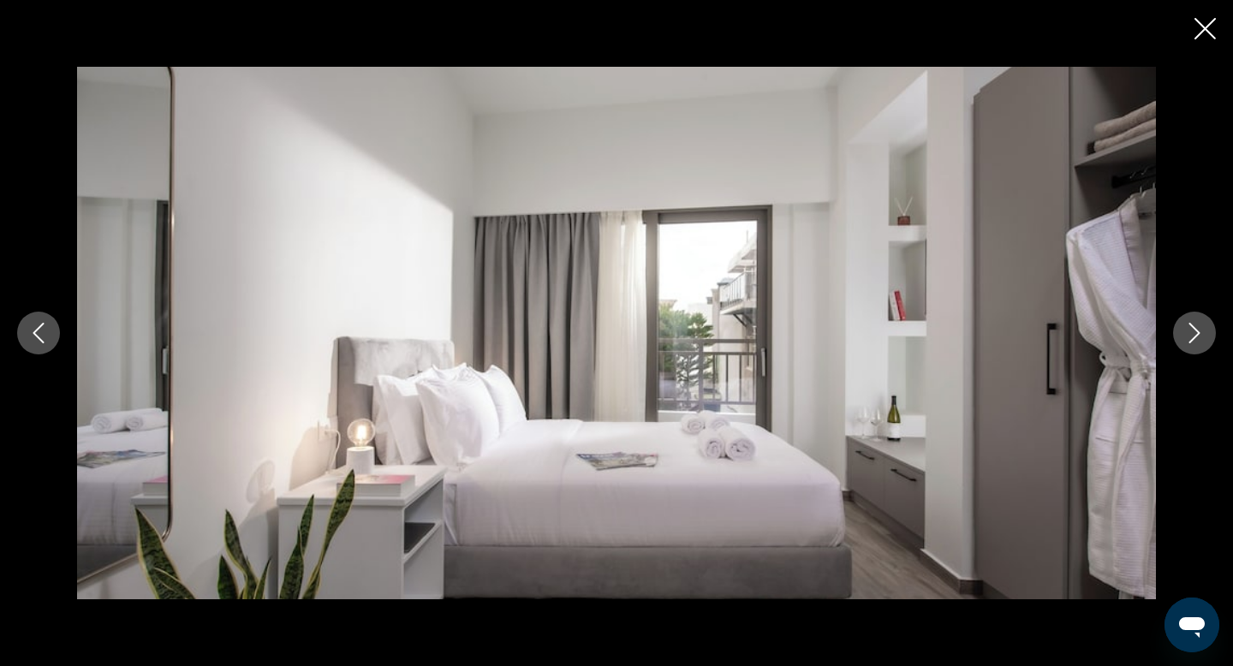
click at [1203, 27] on icon "Close slideshow" at bounding box center [1204, 28] width 21 height 21
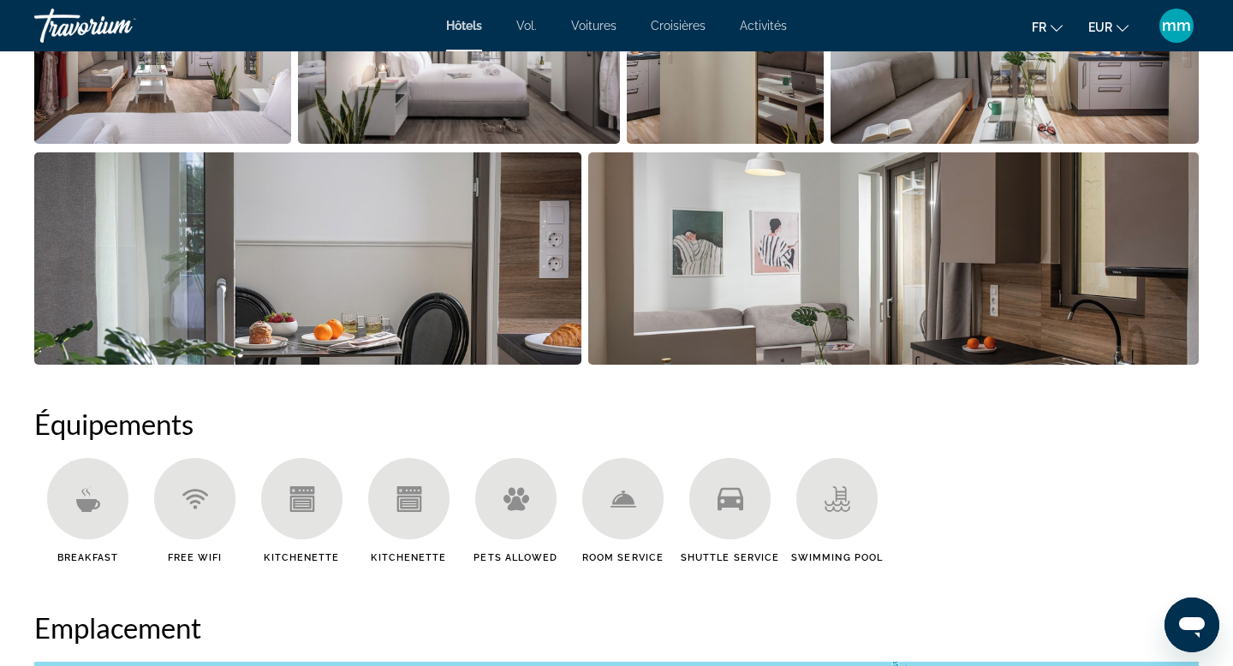
scroll to position [1015, 0]
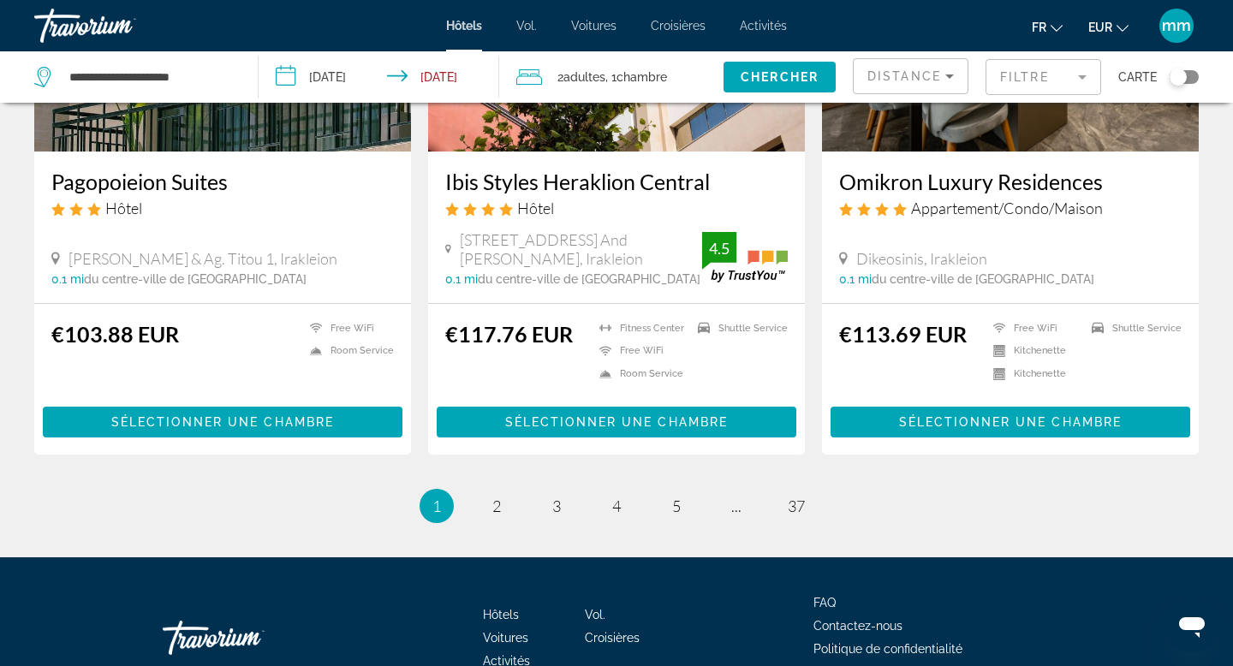
scroll to position [2230, 0]
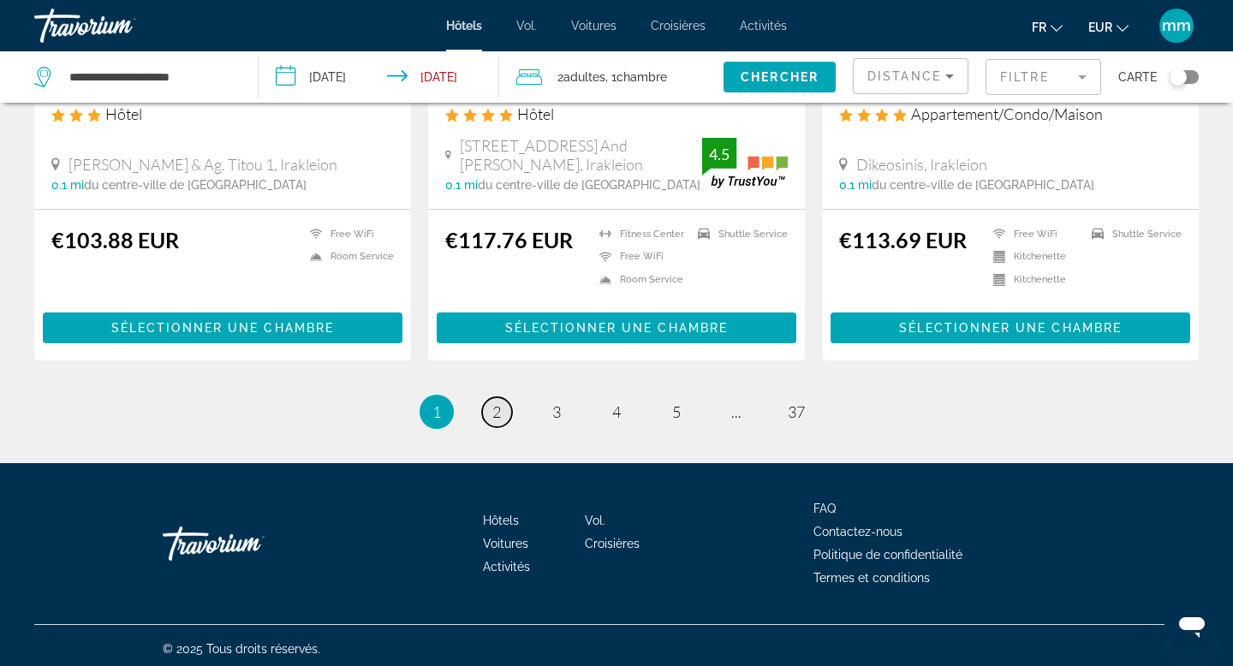
click at [502, 414] on link "page 2" at bounding box center [497, 412] width 30 height 30
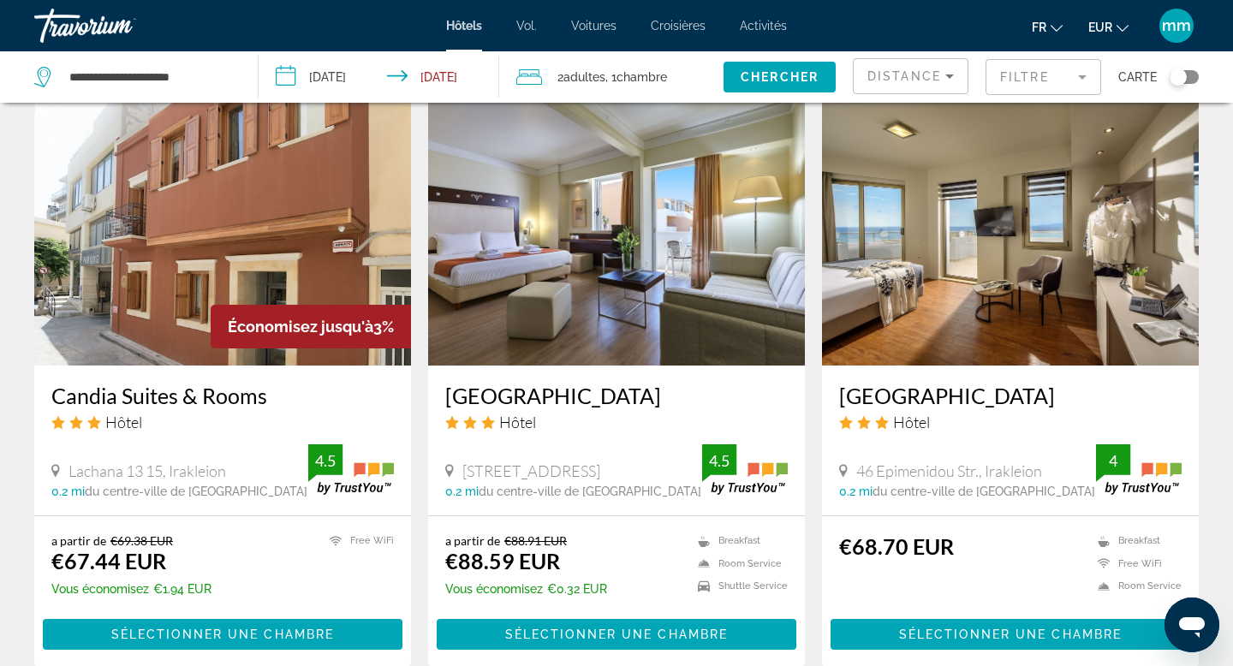
scroll to position [1364, 0]
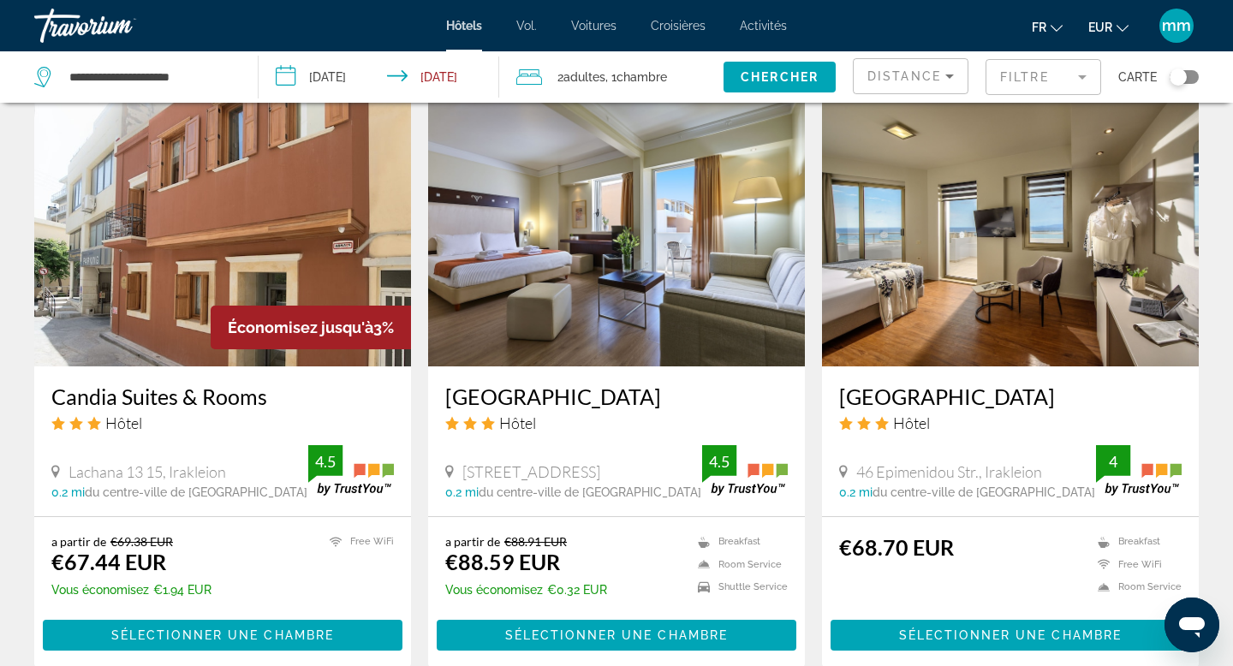
click at [307, 215] on img "Contenu principal" at bounding box center [222, 229] width 377 height 274
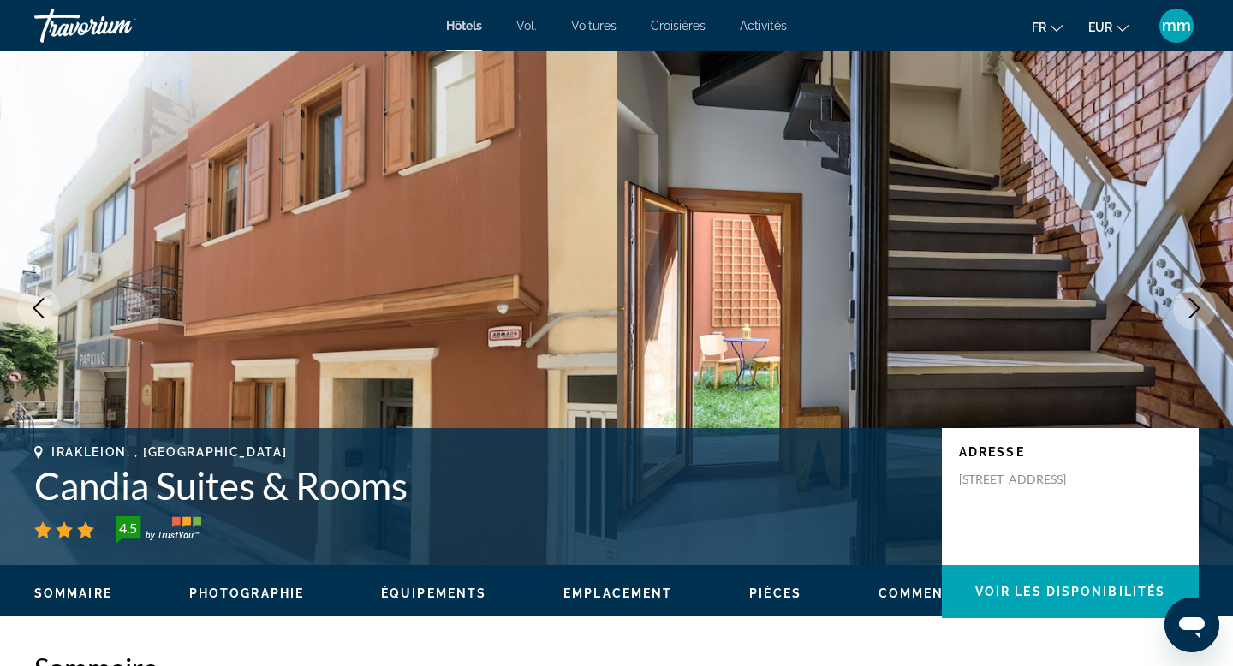
click at [1184, 299] on icon "Next image" at bounding box center [1194, 308] width 21 height 21
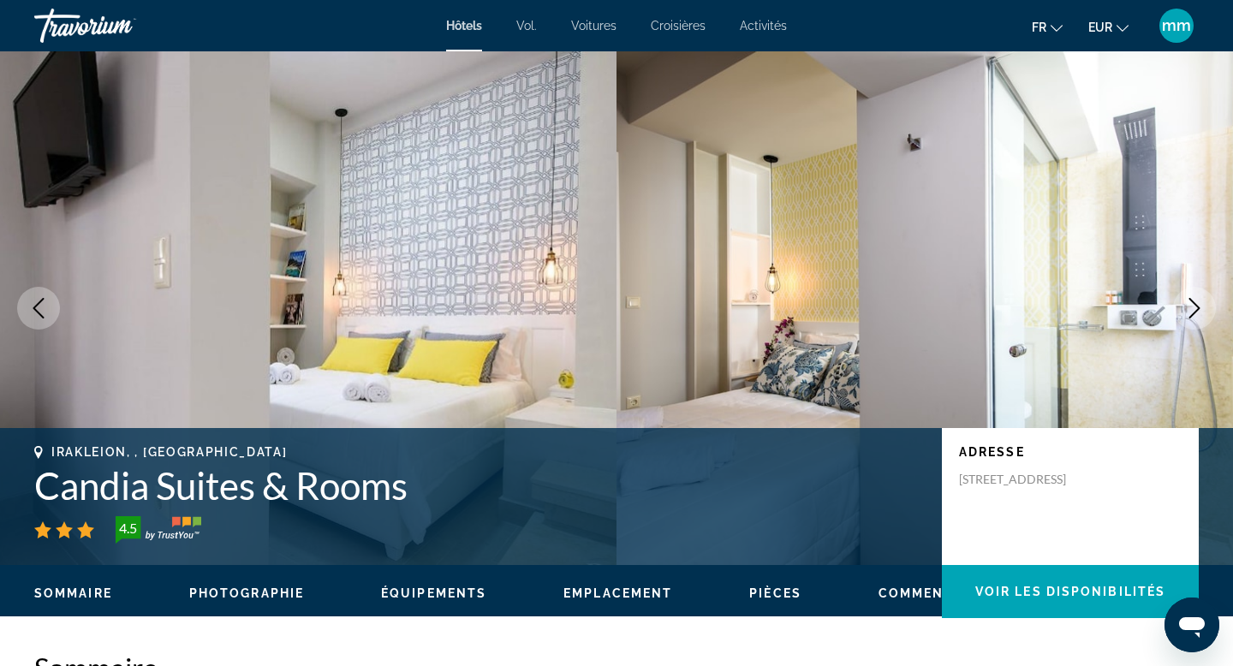
click at [1184, 299] on icon "Next image" at bounding box center [1194, 308] width 21 height 21
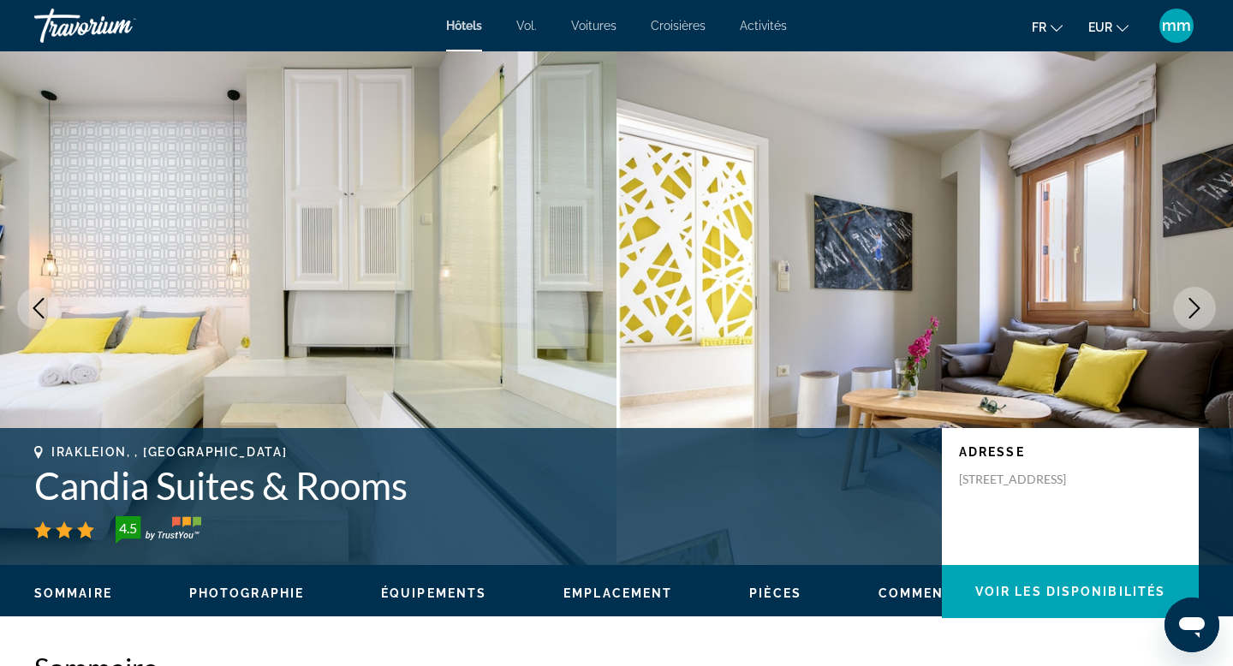
click at [1184, 299] on icon "Next image" at bounding box center [1194, 308] width 21 height 21
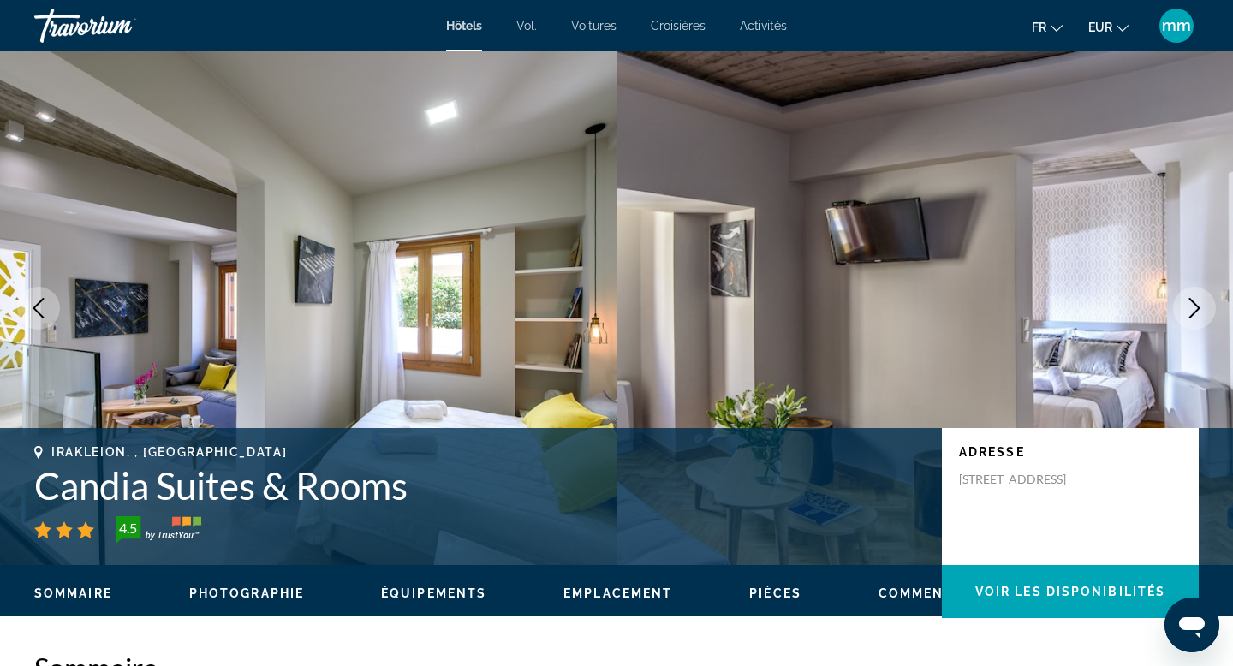
click at [1184, 299] on icon "Next image" at bounding box center [1194, 308] width 21 height 21
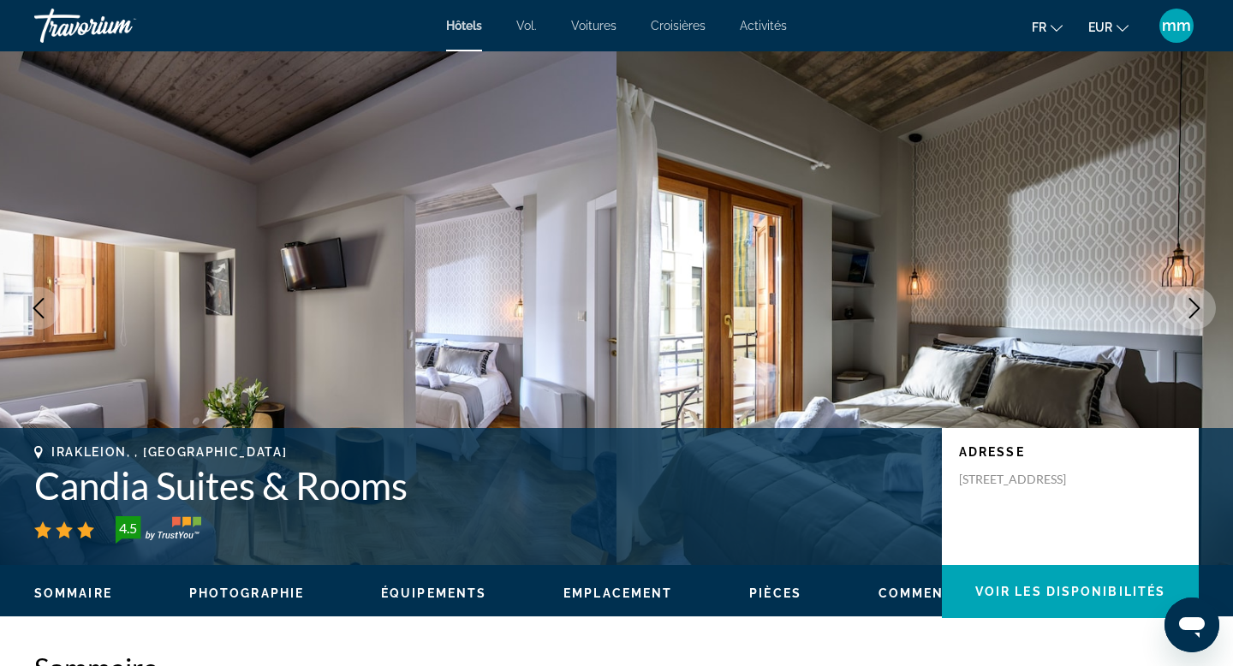
click at [1184, 299] on icon "Next image" at bounding box center [1194, 308] width 21 height 21
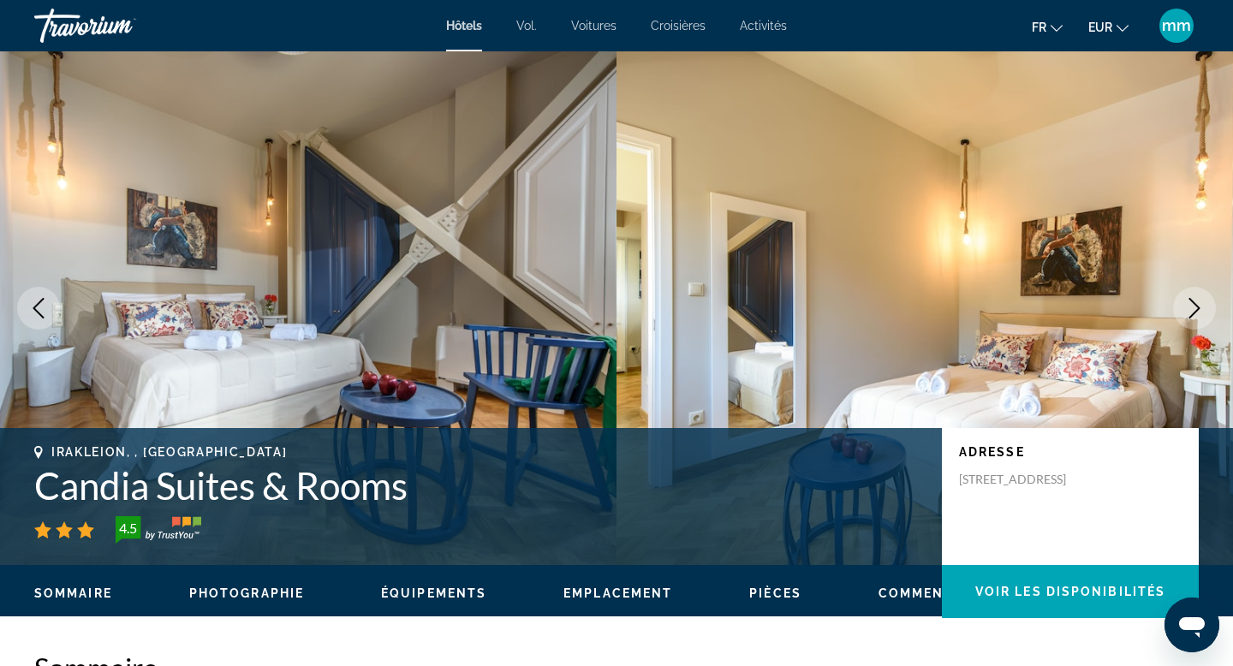
click at [1184, 299] on icon "Next image" at bounding box center [1194, 308] width 21 height 21
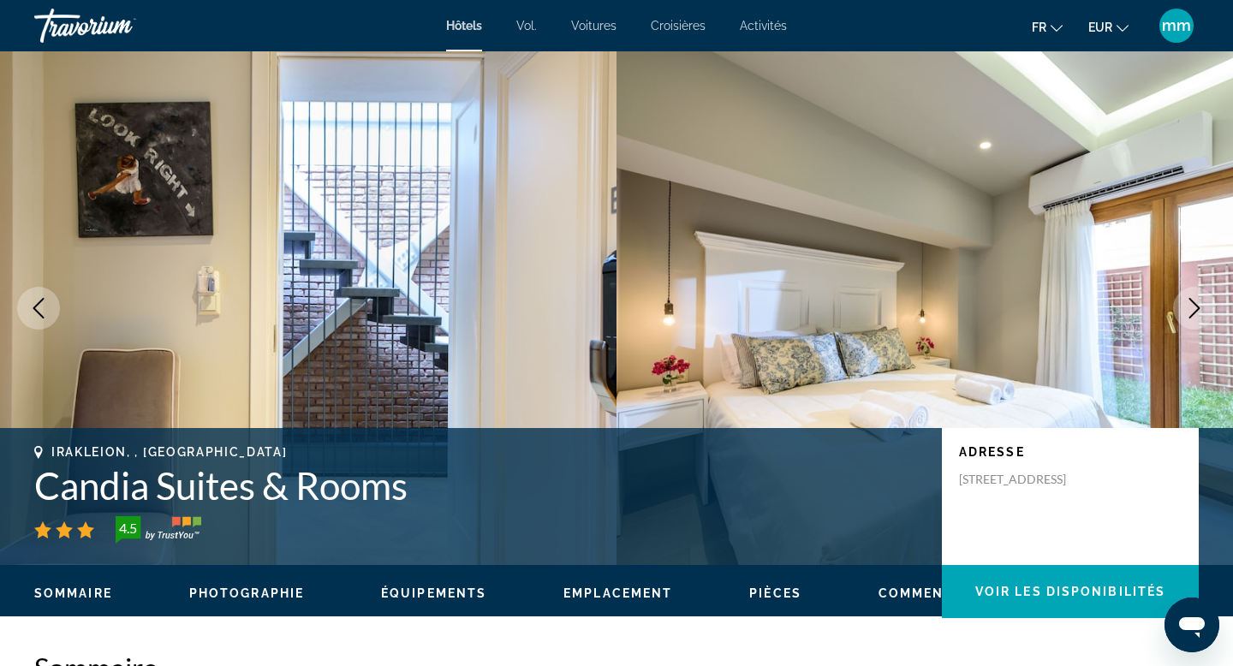
click at [1184, 299] on icon "Next image" at bounding box center [1194, 308] width 21 height 21
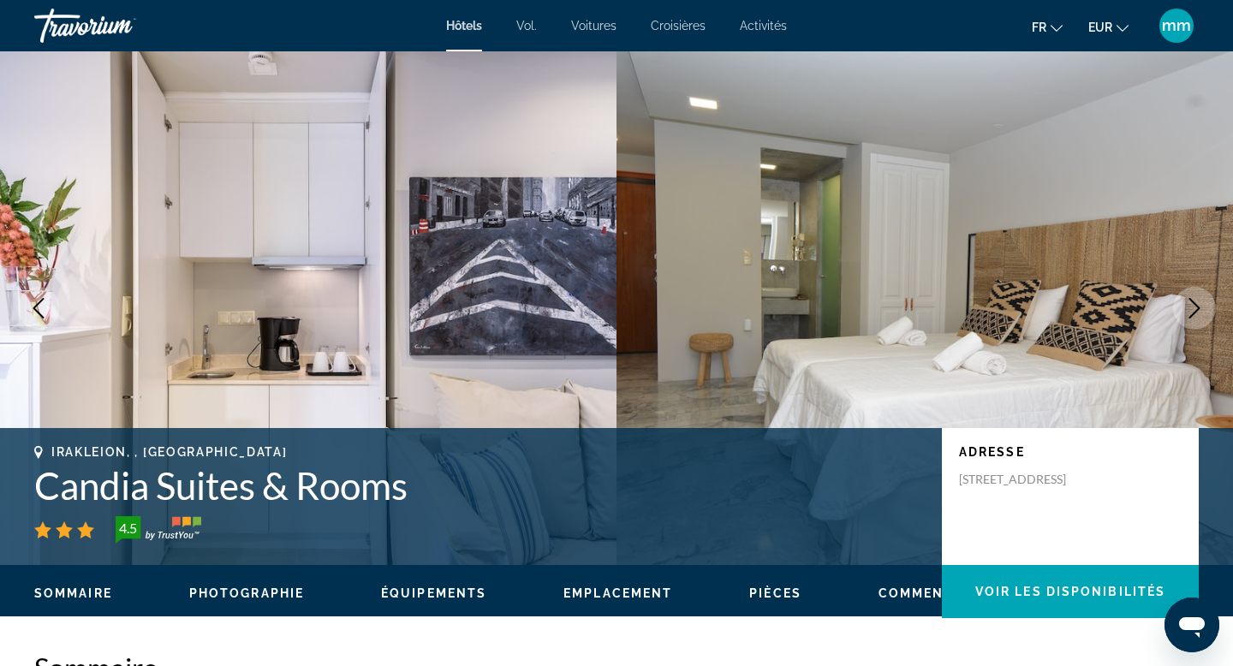
click at [1184, 299] on icon "Next image" at bounding box center [1194, 308] width 21 height 21
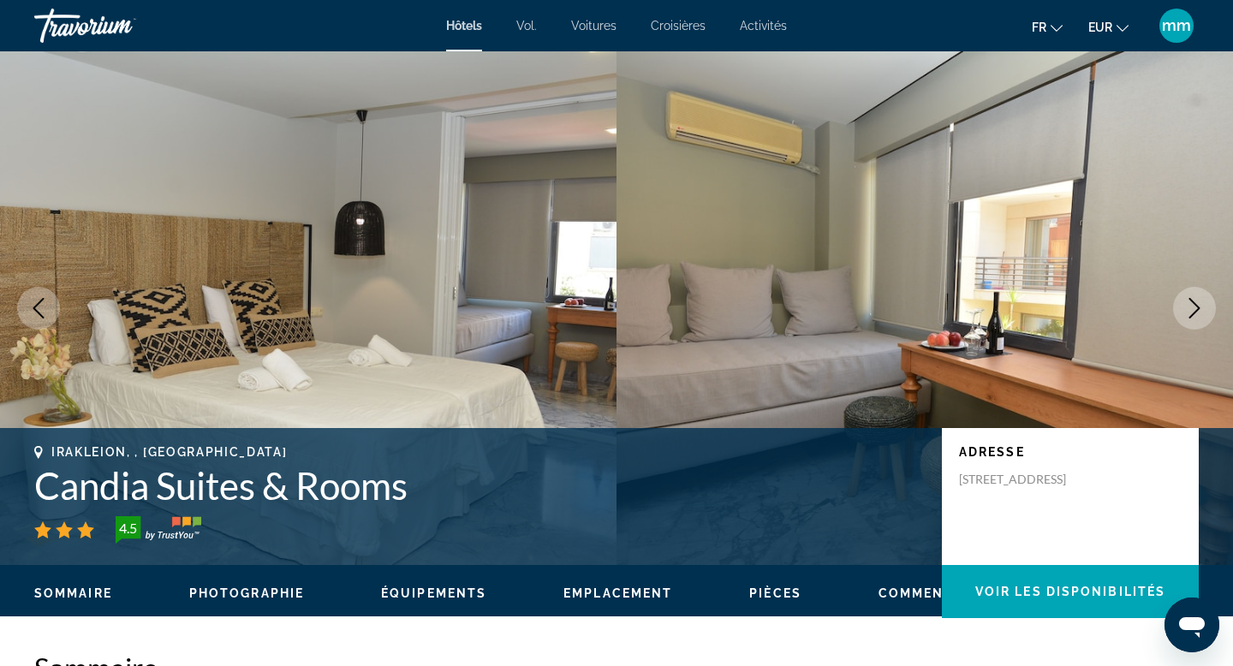
click at [1184, 299] on icon "Next image" at bounding box center [1194, 308] width 21 height 21
